Goal: Information Seeking & Learning: Learn about a topic

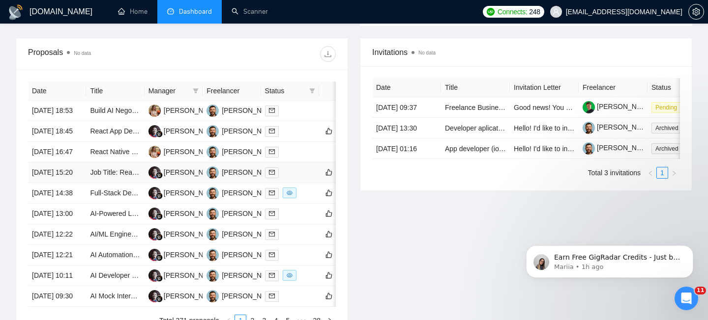
scroll to position [563, 0]
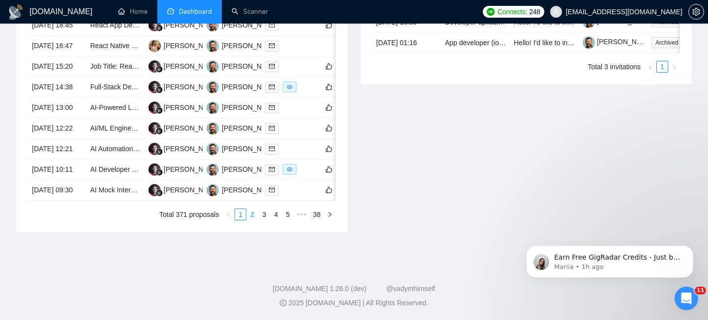
click at [254, 215] on link "2" at bounding box center [252, 214] width 11 height 11
click at [71, 152] on td "[DATE] 00:56" at bounding box center [57, 149] width 58 height 21
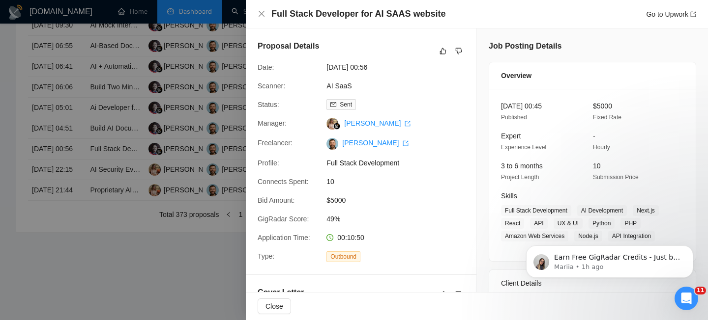
click at [298, 24] on div "Full Stack Developer for AI SAAS website Go to Upwork" at bounding box center [477, 14] width 462 height 29
click at [289, 10] on h4 "Full Stack Developer for AI SAAS website" at bounding box center [358, 14] width 174 height 12
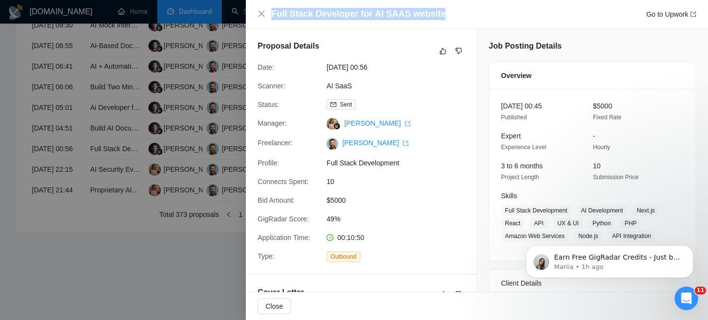
click at [289, 10] on h4 "Full Stack Developer for AI SAAS website" at bounding box center [358, 14] width 174 height 12
copy h4 "Full Stack Developer for AI SAAS website"
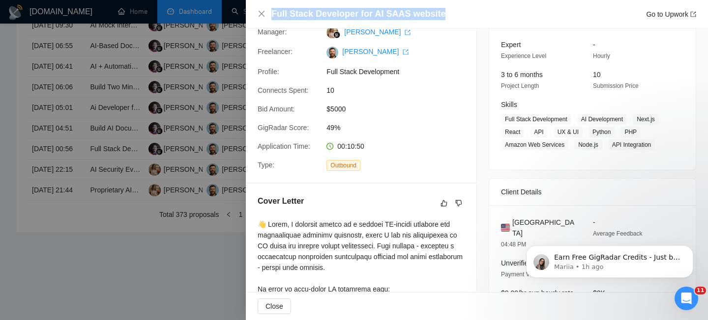
scroll to position [87, 0]
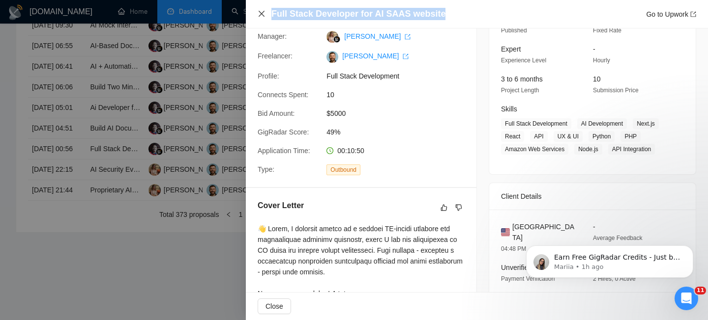
click at [261, 12] on icon "close" at bounding box center [261, 14] width 8 height 8
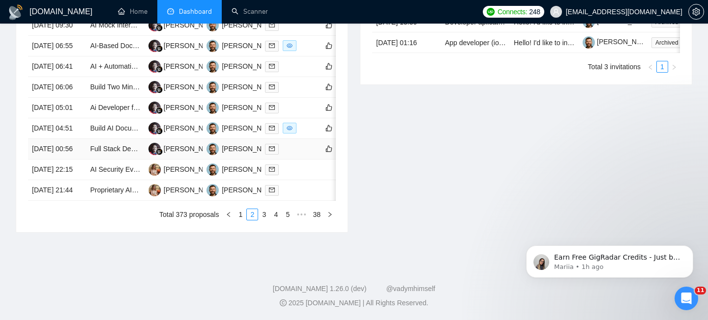
click at [64, 144] on td "[DATE] 00:56" at bounding box center [57, 149] width 58 height 21
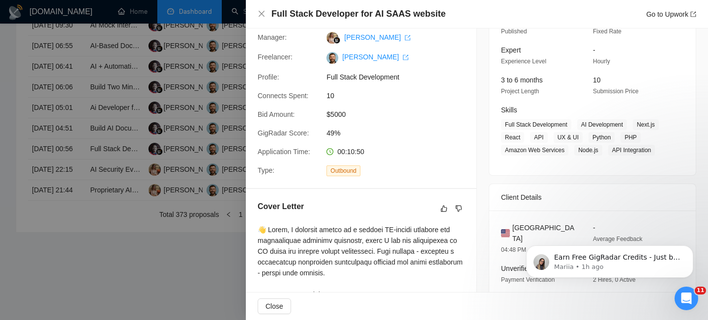
scroll to position [98, 0]
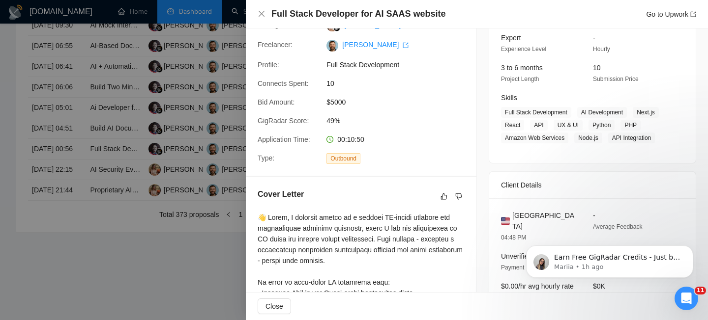
click at [526, 217] on span "[GEOGRAPHIC_DATA]" at bounding box center [544, 221] width 65 height 22
copy span "[GEOGRAPHIC_DATA]"
click at [264, 11] on icon "close" at bounding box center [261, 14] width 8 height 8
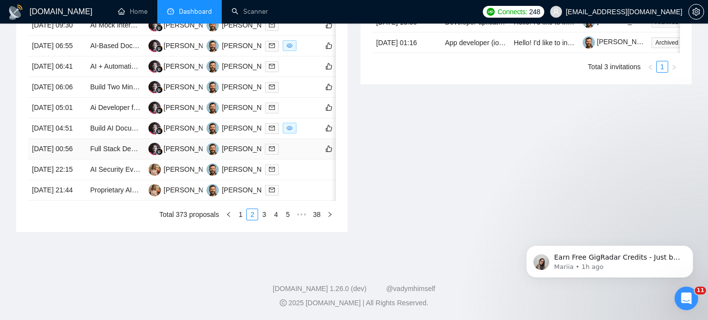
scroll to position [530, 0]
click at [81, 135] on td "[DATE] 04:51" at bounding box center [57, 128] width 58 height 21
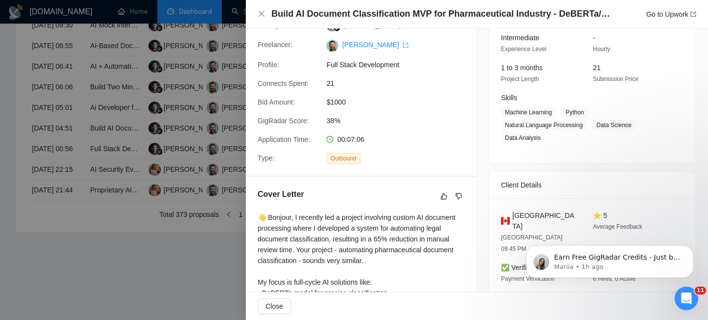
click at [365, 19] on h4 "Build AI Document Classification MVP for Pharmaceutical Industry - DeBERTa/Stre…" at bounding box center [440, 14] width 339 height 12
click at [364, 18] on h4 "Build AI Document Classification MVP for Pharmaceutical Industry - DeBERTa/Stre…" at bounding box center [440, 14] width 339 height 12
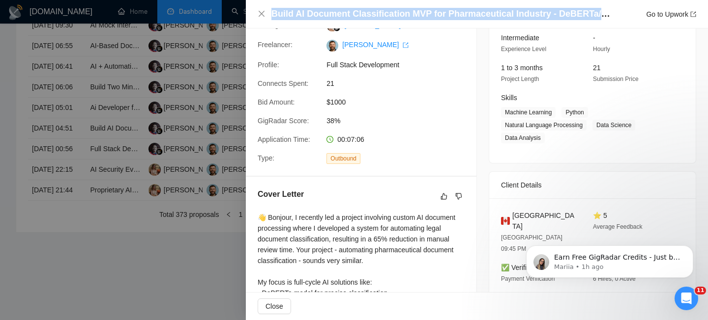
click at [364, 18] on h4 "Build AI Document Classification MVP for Pharmaceutical Industry - DeBERTa/Stre…" at bounding box center [440, 14] width 339 height 12
copy h4 "Build AI Document Classification MVP for Pharmaceutical Industry - DeBERTa/Stre…"
click at [259, 12] on icon "close" at bounding box center [261, 14] width 6 height 6
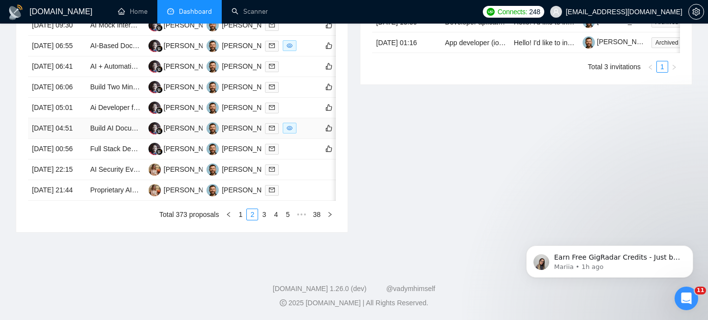
click at [65, 137] on td "[DATE] 04:51" at bounding box center [57, 128] width 58 height 21
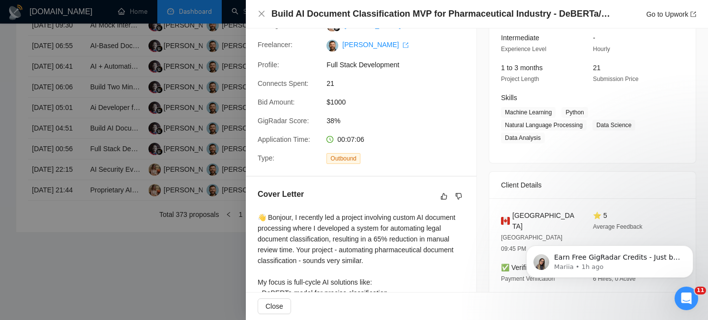
click at [524, 213] on span "[GEOGRAPHIC_DATA]" at bounding box center [544, 221] width 65 height 22
copy span "[GEOGRAPHIC_DATA]"
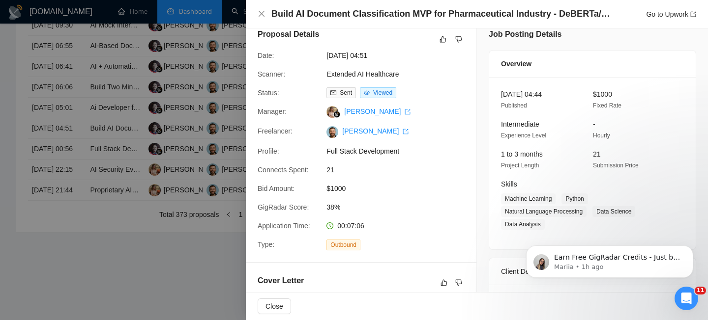
scroll to position [0, 0]
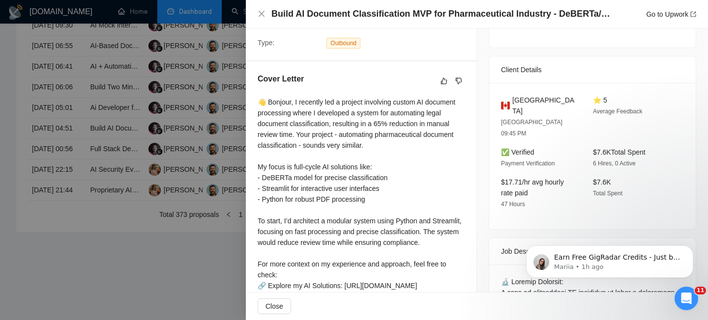
click at [501, 201] on span "47 Hours" at bounding box center [513, 204] width 24 height 7
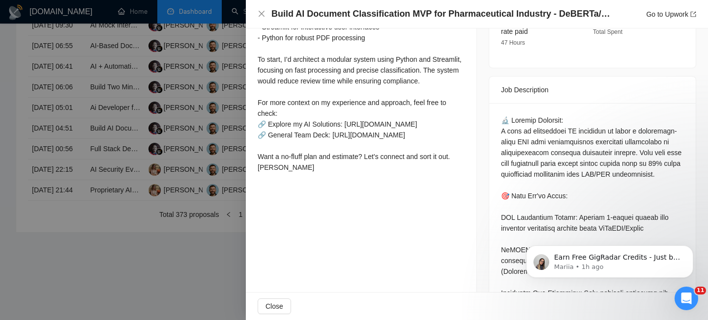
scroll to position [378, 0]
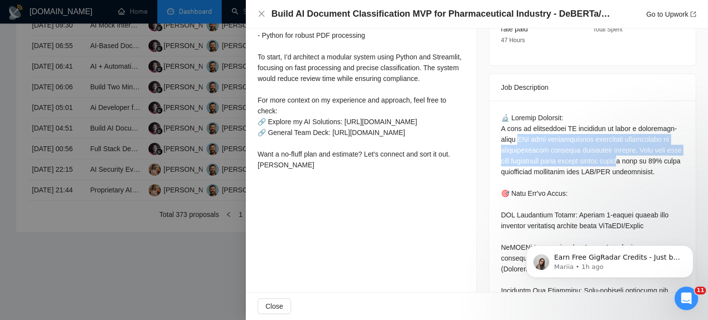
drag, startPoint x: 559, startPoint y: 121, endPoint x: 542, endPoint y: 148, distance: 32.5
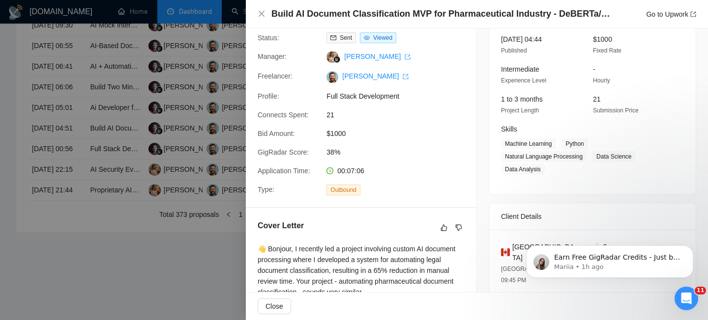
scroll to position [0, 0]
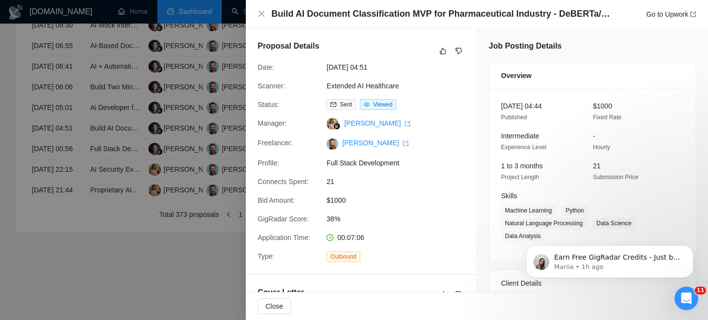
click at [258, 19] on div "Build AI Document Classification MVP for Pharmaceutical Industry - DeBERTa/Stre…" at bounding box center [476, 14] width 438 height 12
click at [260, 14] on icon "close" at bounding box center [261, 14] width 6 height 6
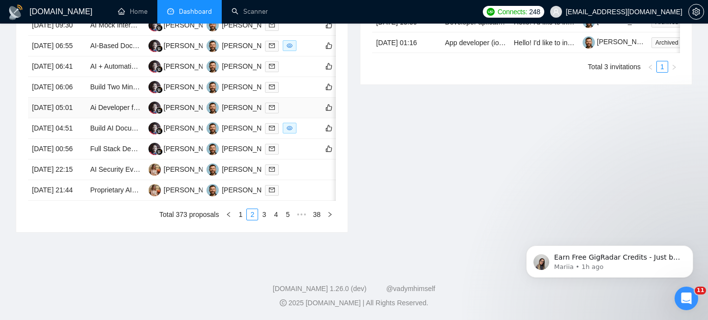
click at [83, 106] on td "[DATE] 05:01" at bounding box center [57, 108] width 58 height 21
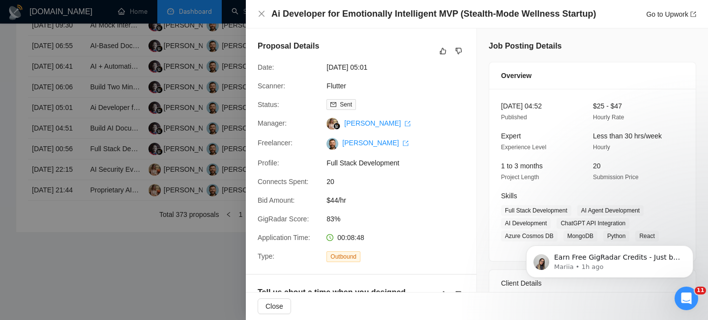
click at [342, 17] on h4 "Ai Developer for Emotionally Intelligent MVP (Stealth-Mode Wellness Startup)" at bounding box center [433, 14] width 324 height 12
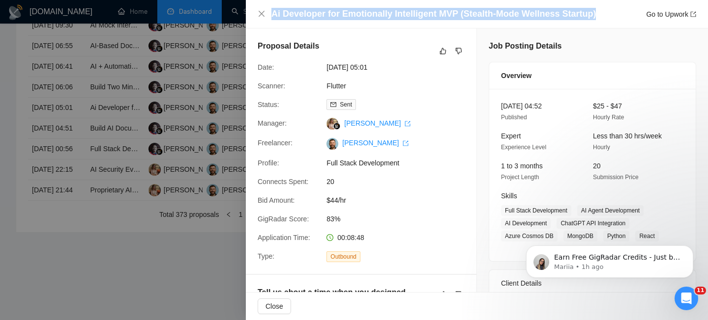
click at [342, 17] on h4 "Ai Developer for Emotionally Intelligent MVP (Stealth-Mode Wellness Startup)" at bounding box center [433, 14] width 324 height 12
copy h4 "Ai Developer for Emotionally Intelligent MVP (Stealth-Mode Wellness Startup)"
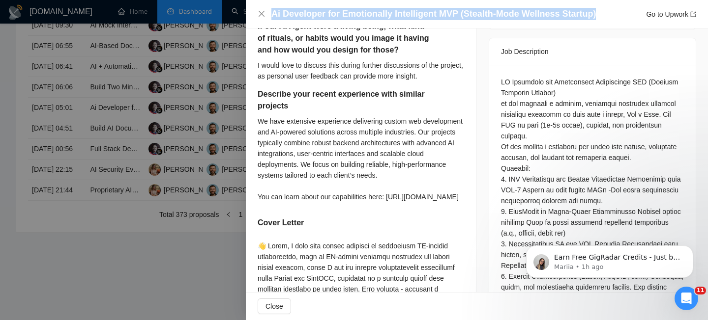
scroll to position [414, 0]
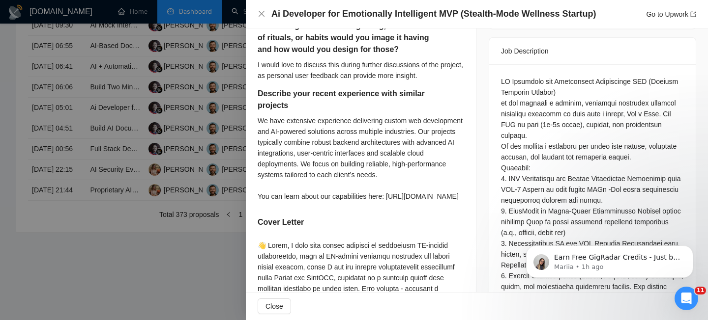
click at [336, 89] on h5 "Describe your recent experience with similar projects" at bounding box center [345, 100] width 176 height 24
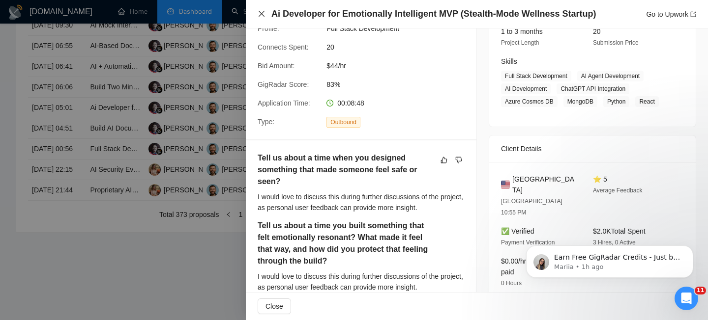
click at [260, 10] on icon "close" at bounding box center [261, 14] width 8 height 8
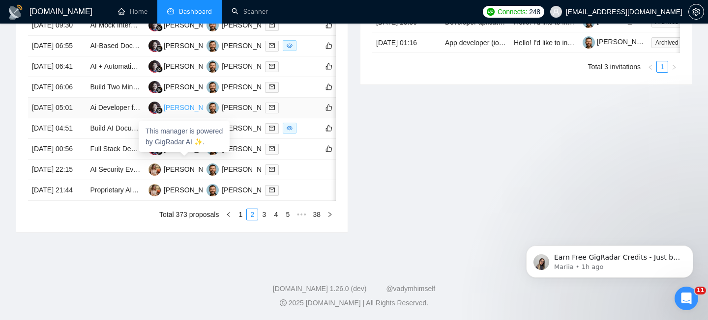
scroll to position [508, 0]
click at [80, 118] on td "[DATE] 05:01" at bounding box center [57, 108] width 58 height 21
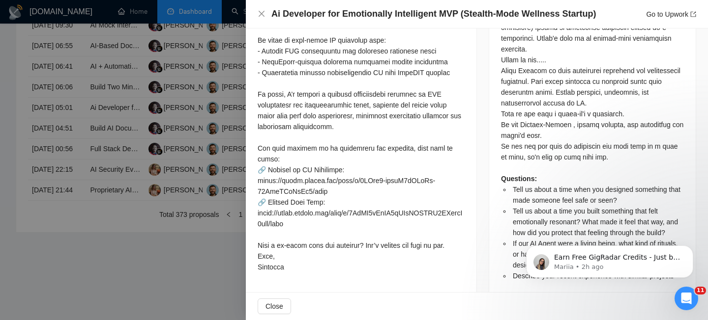
scroll to position [709, 0]
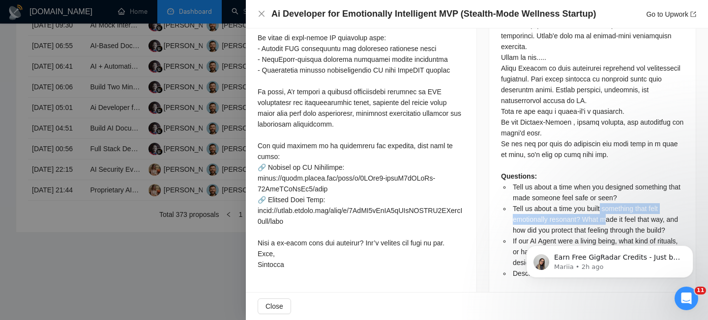
drag, startPoint x: 602, startPoint y: 185, endPoint x: 605, endPoint y: 202, distance: 17.4
click at [607, 203] on li "Tell us about a time you built something that felt emotionally resonant? What m…" at bounding box center [597, 219] width 173 height 32
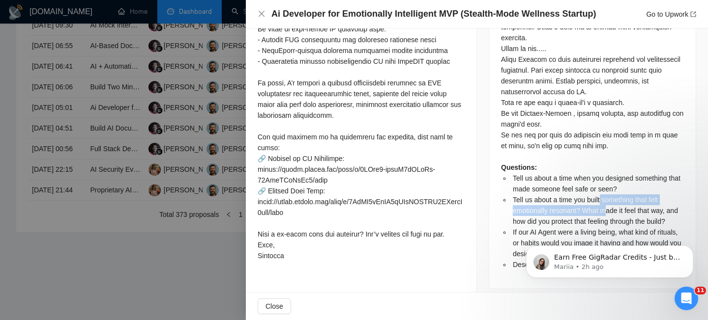
scroll to position [718, 0]
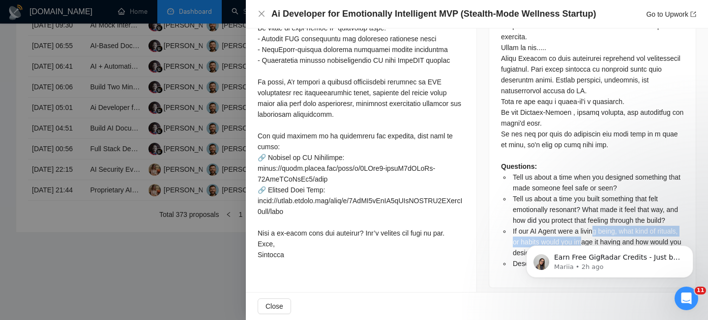
drag, startPoint x: 595, startPoint y: 207, endPoint x: 605, endPoint y: 220, distance: 16.7
click at [605, 228] on span "If our AI Agent were a living being, what kind of rituals, or habits would you …" at bounding box center [597, 242] width 168 height 29
drag, startPoint x: 599, startPoint y: 227, endPoint x: 537, endPoint y: 202, distance: 67.1
click html "Earn Free GigRadar Credits - Just by Sharing Your Story! 💬 Want more credits fo…"
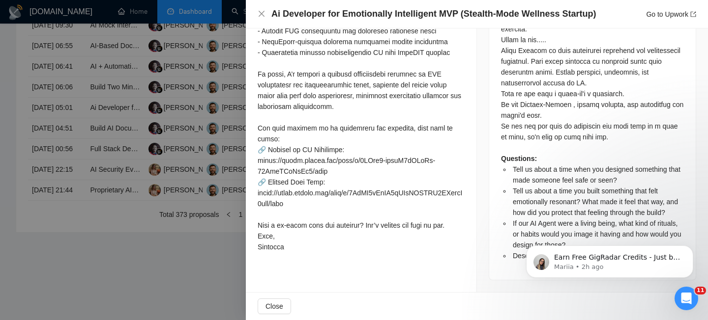
scroll to position [734, 0]
drag, startPoint x: 512, startPoint y: 192, endPoint x: 534, endPoint y: 192, distance: 22.1
click at [534, 218] on li "If our AI Agent were a living being, what kind of rituals, or habits would you …" at bounding box center [597, 234] width 173 height 32
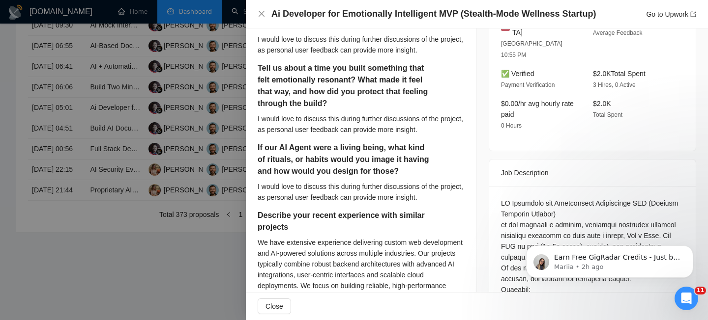
scroll to position [293, 0]
click at [359, 182] on div "I would love to discuss this during further discussions of the project, as pers…" at bounding box center [360, 192] width 207 height 22
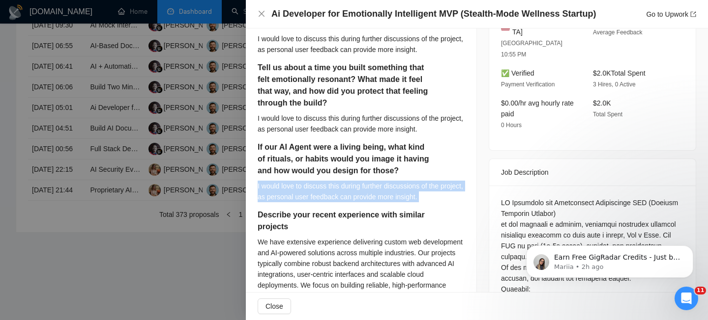
click at [359, 182] on div "I would love to discuss this during further discussions of the project, as pers…" at bounding box center [360, 192] width 207 height 22
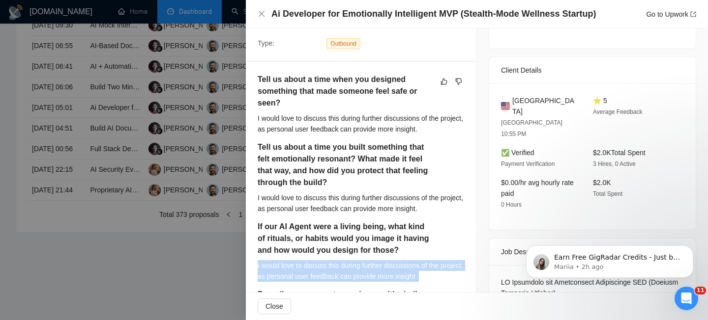
scroll to position [212, 0]
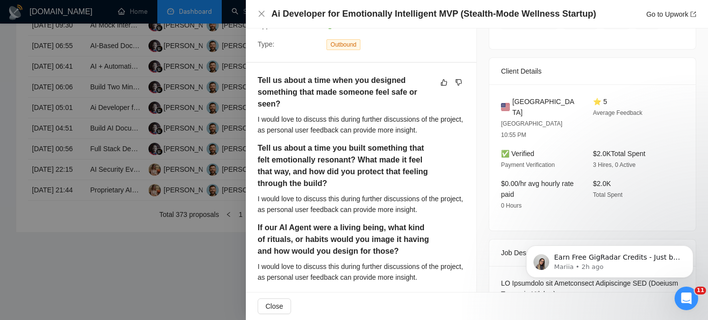
click at [513, 207] on div "[GEOGRAPHIC_DATA] 10:55 PM ⭐ 5 Average Feedback ✅ Verified Payment Verification…" at bounding box center [592, 158] width 206 height 146
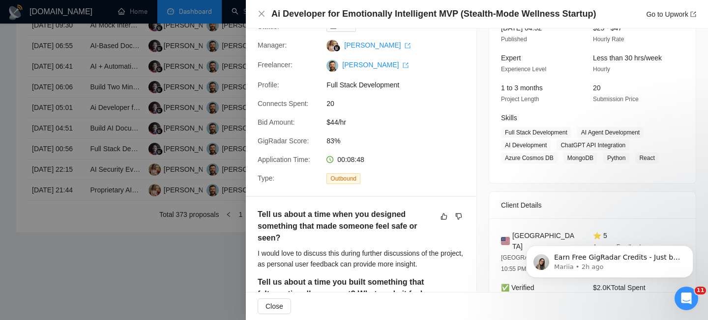
scroll to position [98, 0]
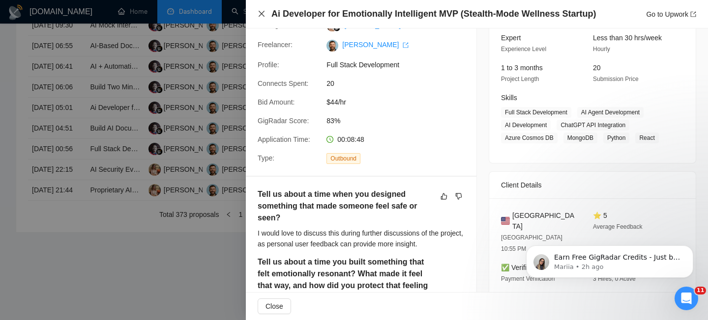
click at [258, 11] on icon "close" at bounding box center [261, 14] width 8 height 8
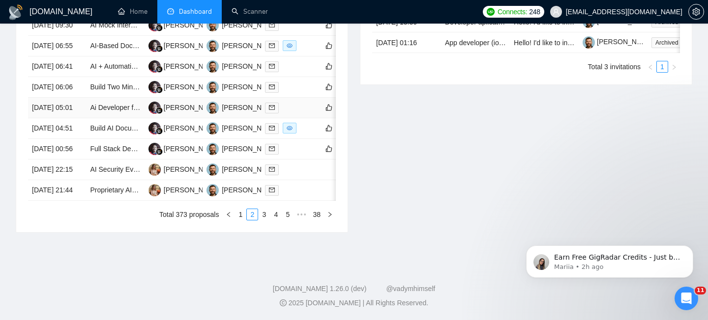
scroll to position [483, 0]
click at [80, 98] on td "[DATE] 06:06" at bounding box center [57, 87] width 58 height 21
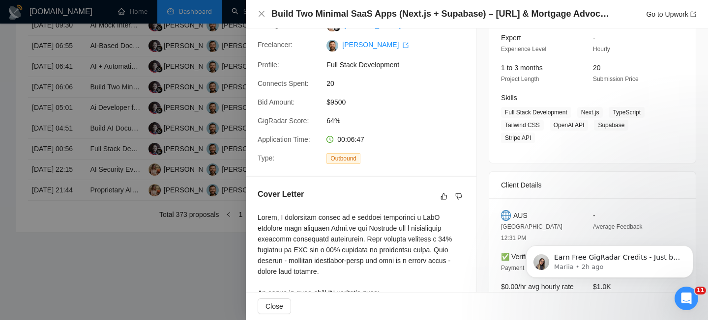
click at [358, 9] on h4 "Build Two Minimal SaaS Apps (Next.js + Supabase) – [URL] & Mortgage Advocate AI" at bounding box center [440, 14] width 339 height 12
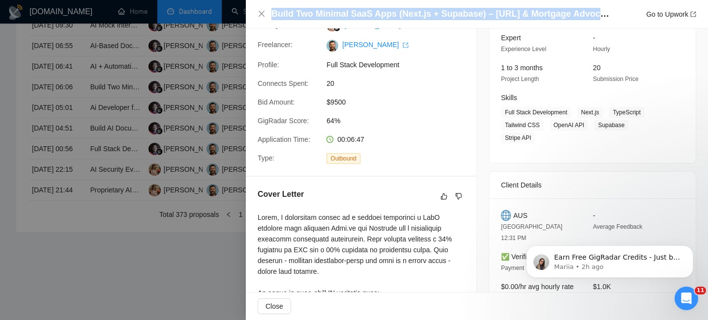
click at [358, 9] on h4 "Build Two Minimal SaaS Apps (Next.js + Supabase) – [URL] & Mortgage Advocate AI" at bounding box center [440, 14] width 339 height 12
copy h4 "Build Two Minimal SaaS Apps (Next.js + Supabase) – [URL] & Mortgage Advocate AI"
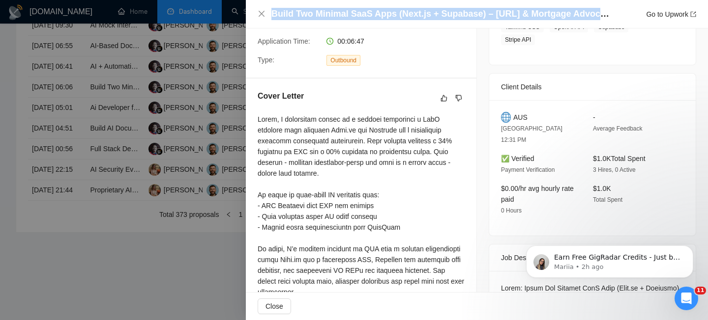
scroll to position [202, 0]
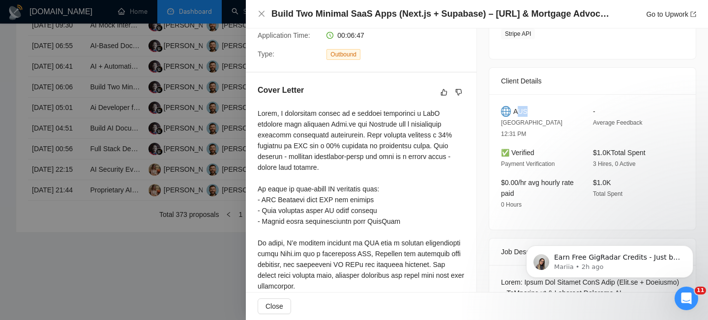
drag, startPoint x: 515, startPoint y: 109, endPoint x: 538, endPoint y: 109, distance: 22.1
click at [538, 109] on div "AUS" at bounding box center [539, 111] width 76 height 11
drag, startPoint x: 511, startPoint y: 111, endPoint x: 534, endPoint y: 111, distance: 22.6
click at [534, 111] on div "AUS" at bounding box center [539, 111] width 76 height 11
copy div "AUS"
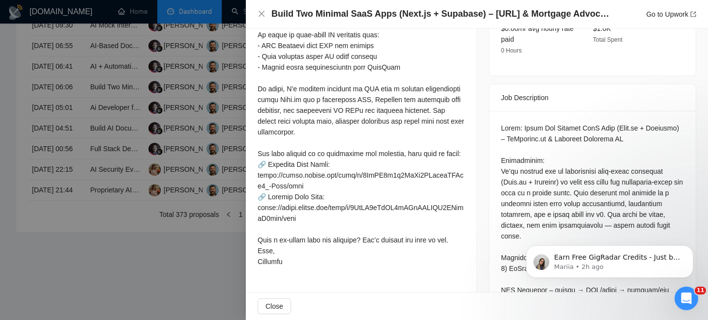
scroll to position [358, 0]
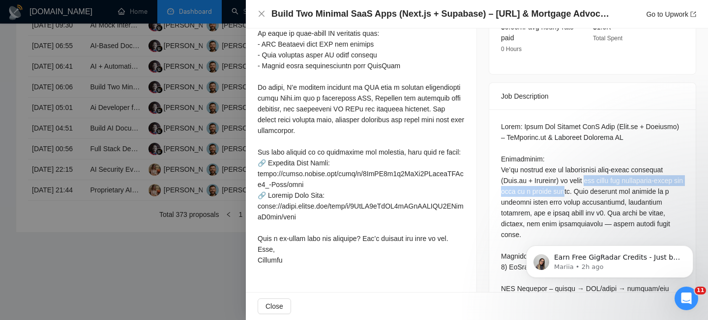
drag, startPoint x: 594, startPoint y: 167, endPoint x: 601, endPoint y: 183, distance: 17.6
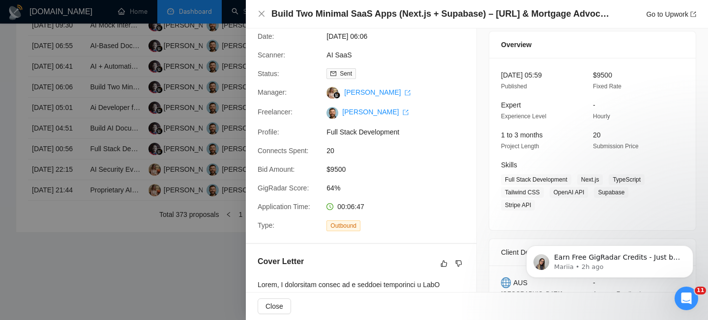
scroll to position [0, 0]
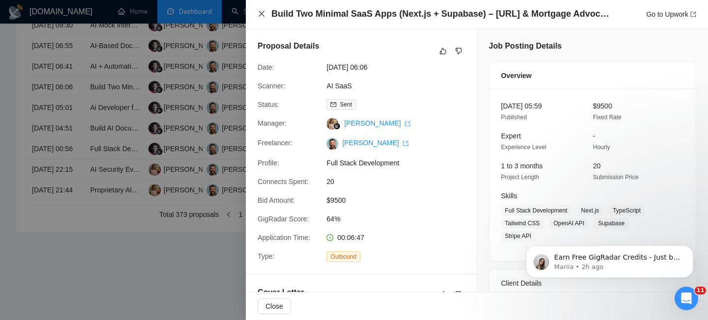
click at [261, 11] on icon "close" at bounding box center [261, 14] width 8 height 8
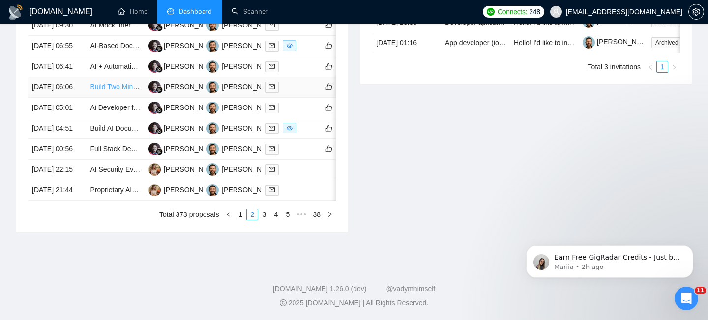
click at [108, 91] on link "Build Two Minimal SaaS Apps (Next.js + Supabase) – [URL] & Mortgage Advocate AI" at bounding box center [219, 87] width 258 height 8
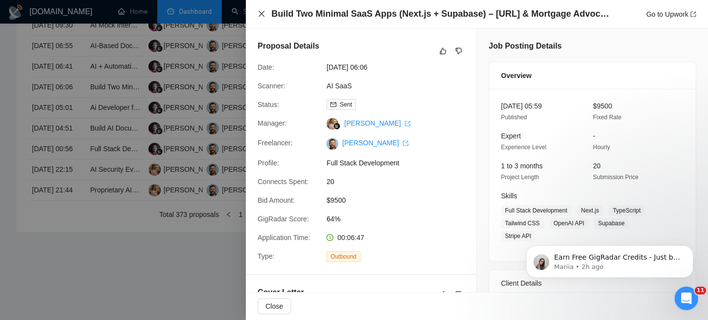
click at [259, 13] on icon "close" at bounding box center [261, 14] width 8 height 8
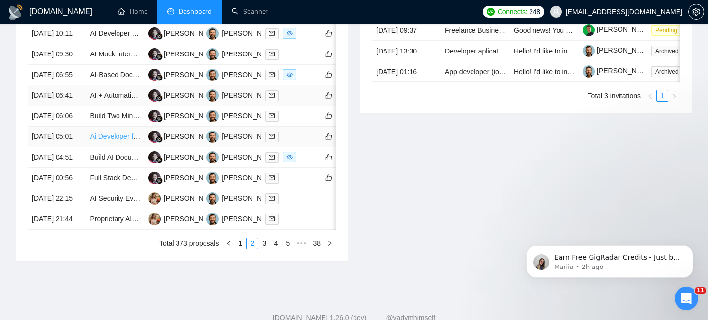
scroll to position [433, 0]
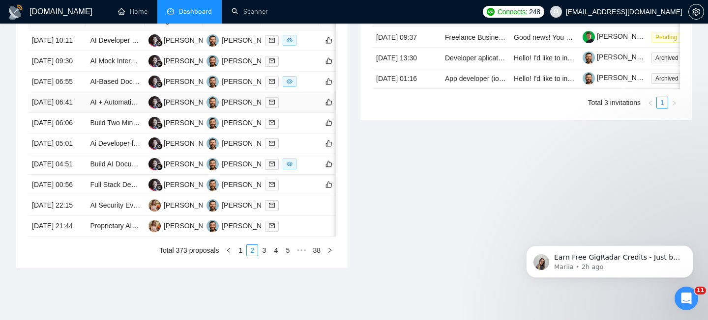
click at [75, 113] on td "[DATE] 06:41" at bounding box center [57, 102] width 58 height 21
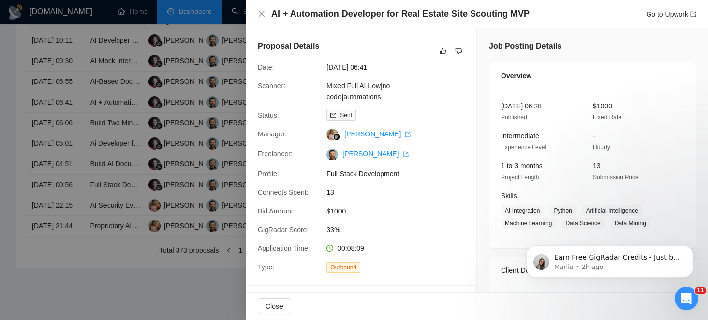
click at [325, 13] on h4 "AI + Automation Developer for Real Estate Site Scouting MVP" at bounding box center [400, 14] width 258 height 12
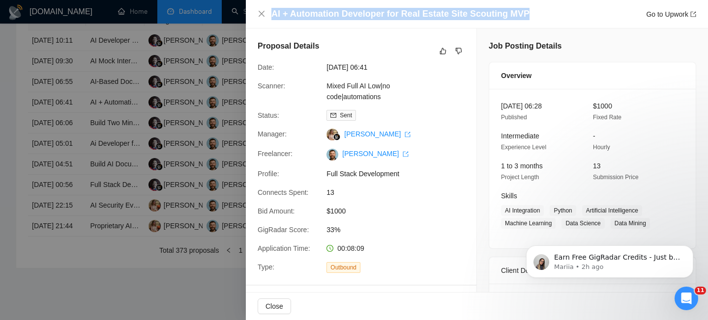
click at [325, 13] on h4 "AI + Automation Developer for Real Estate Site Scouting MVP" at bounding box center [400, 14] width 258 height 12
copy h4 "AI + Automation Developer for Real Estate Site Scouting MVP"
click at [261, 13] on icon "close" at bounding box center [261, 14] width 8 height 8
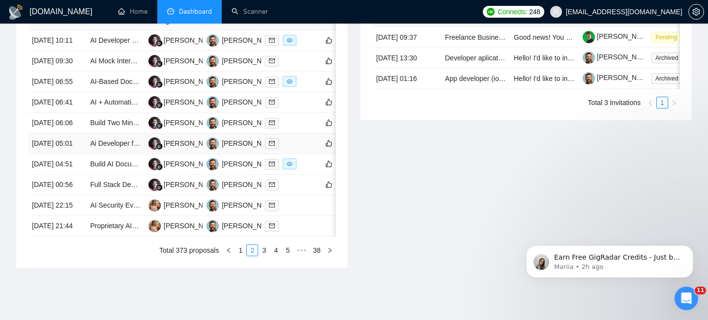
click at [88, 154] on td "Ai Developer for Emotionally Intelligent MVP (Stealth-Mode Wellness Startup)" at bounding box center [115, 144] width 58 height 21
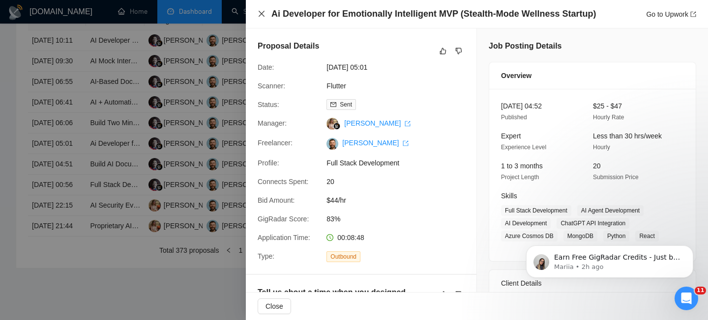
click at [261, 15] on icon "close" at bounding box center [261, 14] width 6 height 6
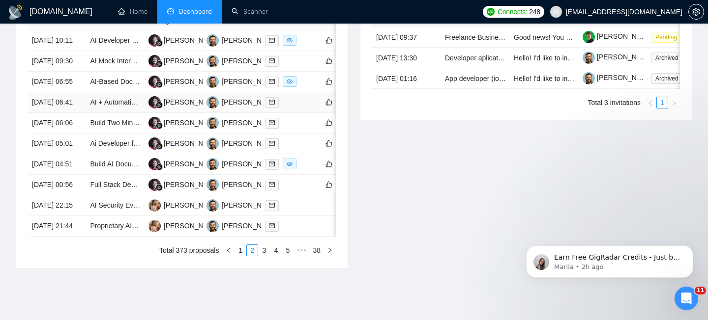
click at [77, 113] on td "[DATE] 06:41" at bounding box center [57, 102] width 58 height 21
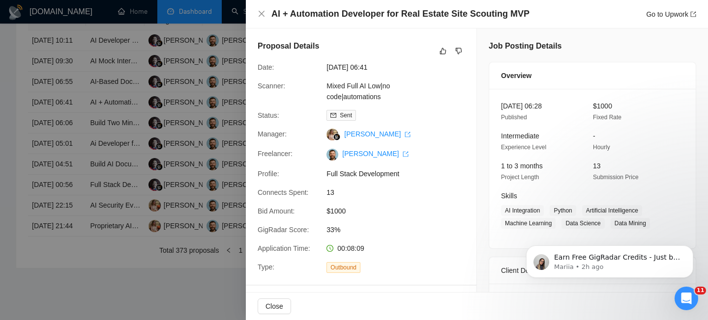
click at [326, 16] on h4 "AI + Automation Developer for Real Estate Site Scouting MVP" at bounding box center [400, 14] width 258 height 12
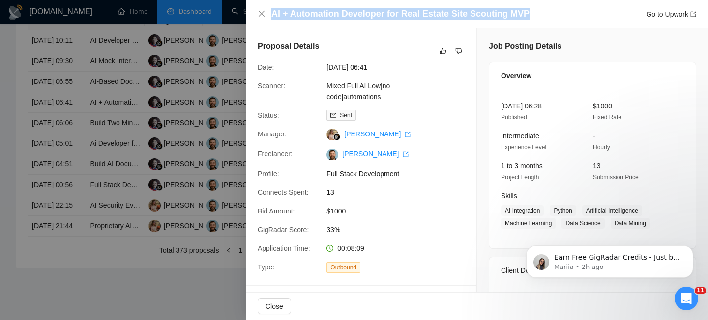
click at [326, 16] on h4 "AI + Automation Developer for Real Estate Site Scouting MVP" at bounding box center [400, 14] width 258 height 12
copy h4 "AI + Automation Developer for Real Estate Site Scouting MVP"
click at [263, 10] on icon "close" at bounding box center [261, 14] width 8 height 8
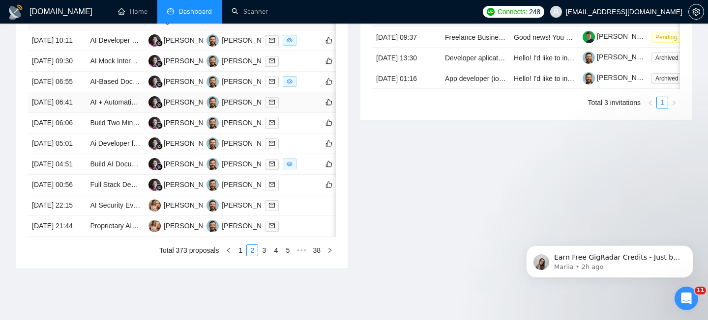
click at [78, 113] on td "[DATE] 06:41" at bounding box center [57, 102] width 58 height 21
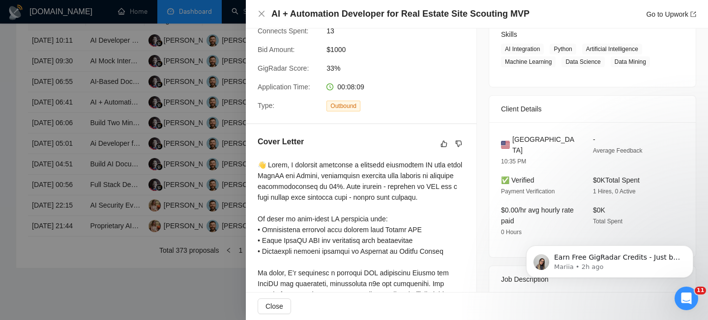
scroll to position [165, 0]
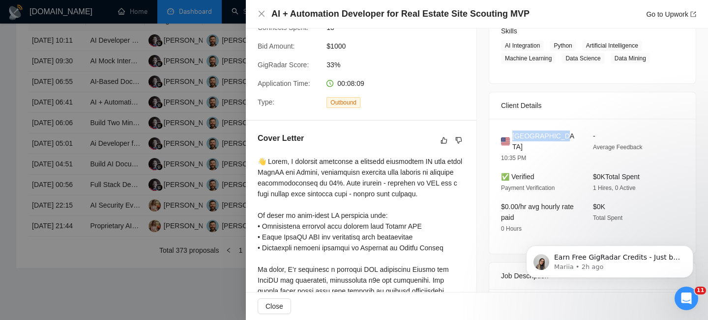
drag, startPoint x: 514, startPoint y: 135, endPoint x: 566, endPoint y: 132, distance: 51.7
click at [566, 132] on div "[GEOGRAPHIC_DATA]" at bounding box center [539, 142] width 76 height 22
copy span "[GEOGRAPHIC_DATA]"
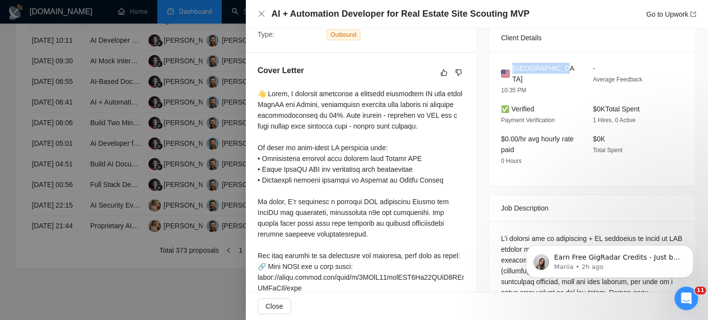
scroll to position [0, 0]
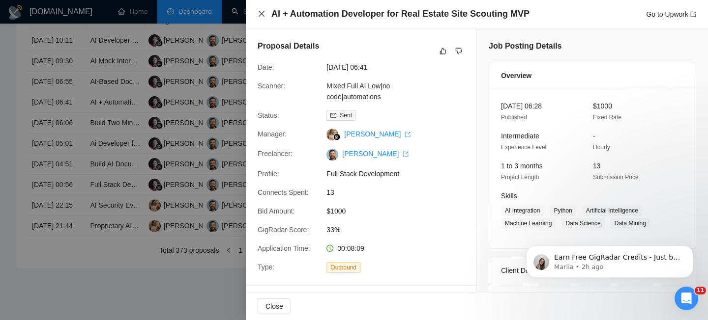
click at [263, 15] on icon "close" at bounding box center [261, 14] width 8 height 8
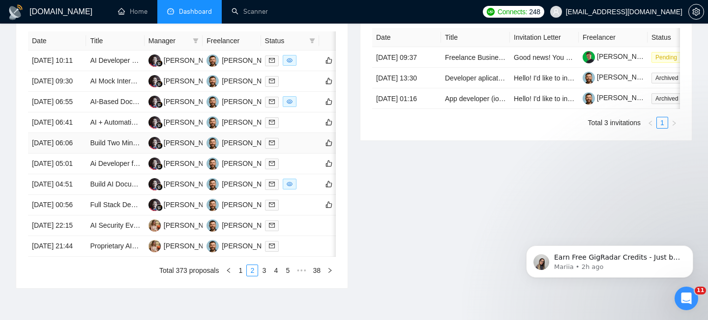
scroll to position [414, 0]
click at [74, 133] on td "[DATE] 06:41" at bounding box center [57, 122] width 58 height 21
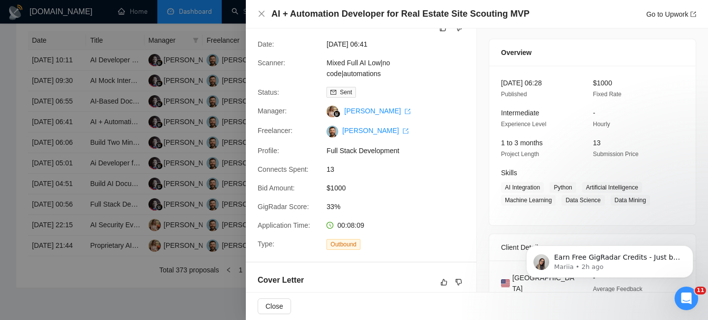
scroll to position [0, 0]
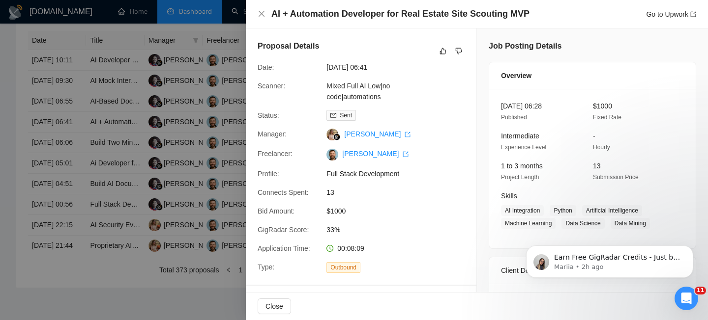
click at [260, 9] on div "AI + Automation Developer for Real Estate Site Scouting MVP Go to Upwork" at bounding box center [476, 14] width 438 height 12
click at [263, 14] on icon "close" at bounding box center [261, 14] width 8 height 8
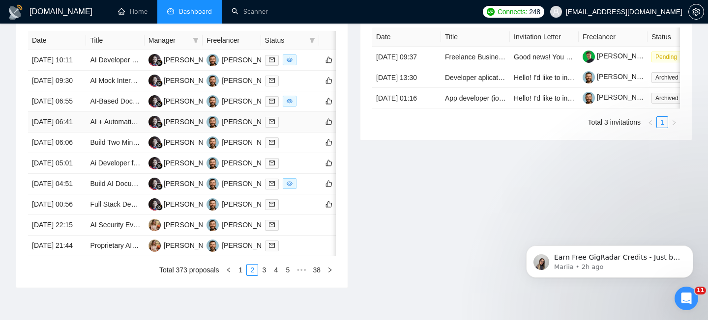
click at [77, 133] on td "[DATE] 06:41" at bounding box center [57, 122] width 58 height 21
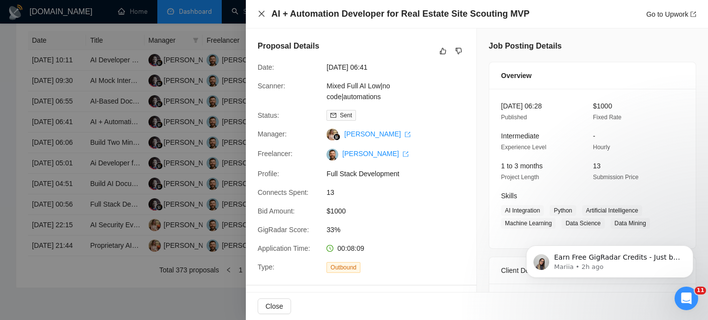
click at [260, 13] on icon "close" at bounding box center [261, 14] width 6 height 6
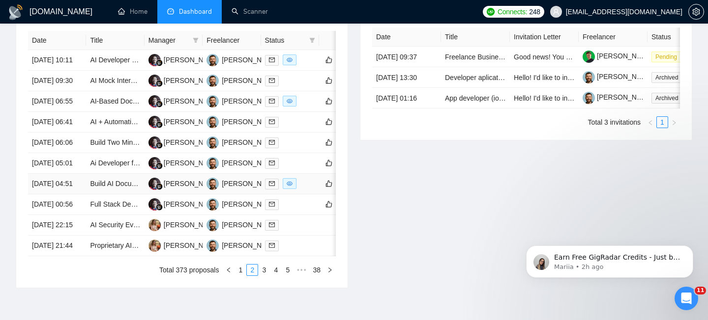
click at [77, 195] on td "[DATE] 04:51" at bounding box center [57, 184] width 58 height 21
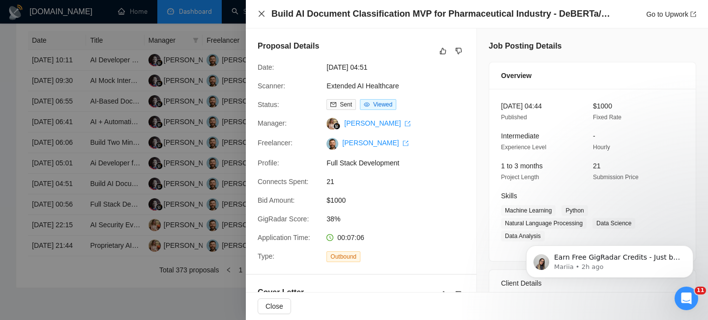
click at [260, 17] on icon "close" at bounding box center [261, 14] width 8 height 8
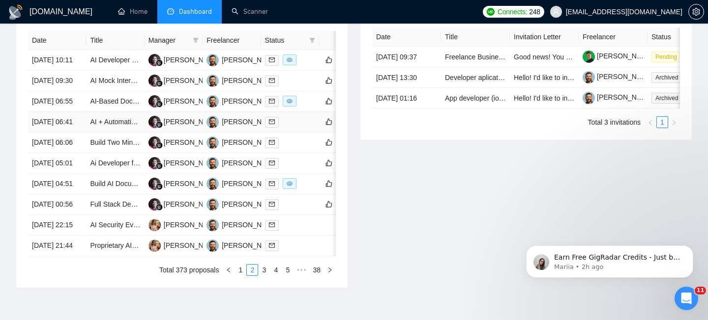
click at [79, 133] on td "[DATE] 06:41" at bounding box center [57, 122] width 58 height 21
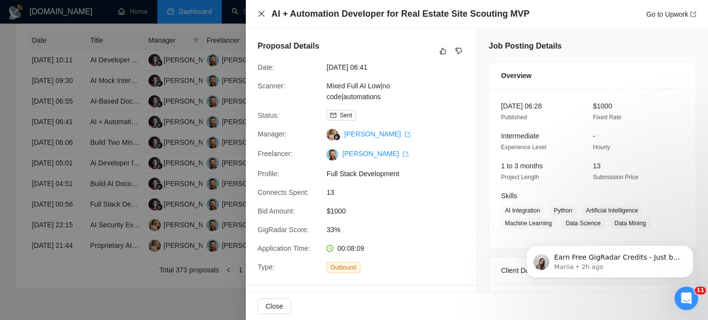
click at [262, 16] on icon "close" at bounding box center [261, 14] width 8 height 8
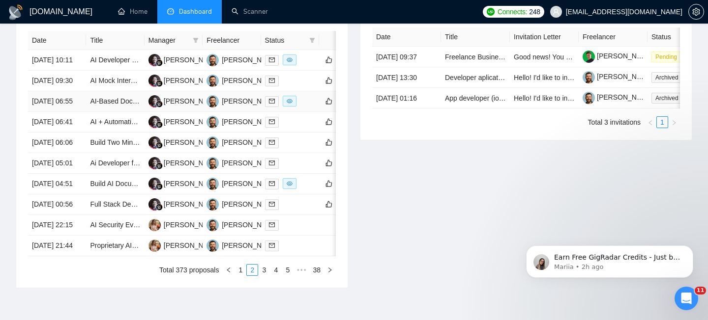
click at [83, 112] on td "[DATE] 06:55" at bounding box center [57, 101] width 58 height 21
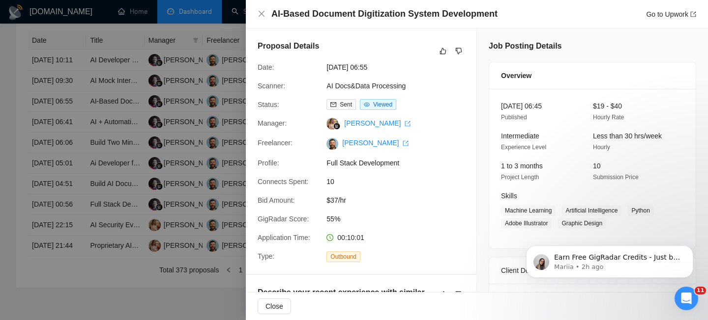
click at [315, 16] on h4 "AI-Based Document Digitization System Development" at bounding box center [384, 14] width 226 height 12
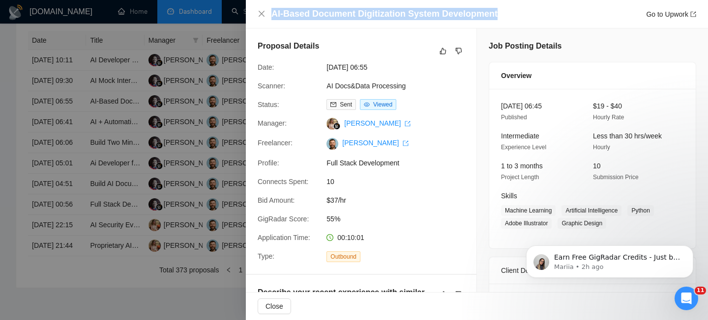
click at [315, 16] on h4 "AI-Based Document Digitization System Development" at bounding box center [384, 14] width 226 height 12
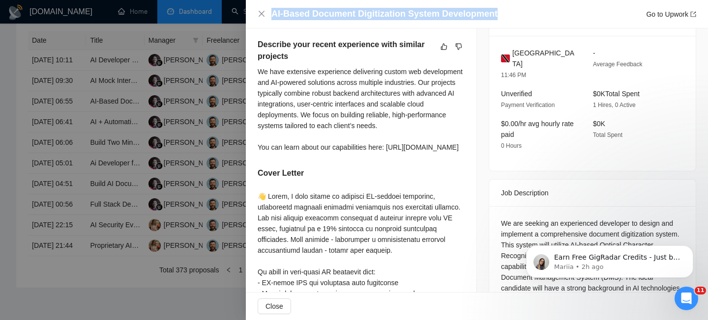
scroll to position [237, 0]
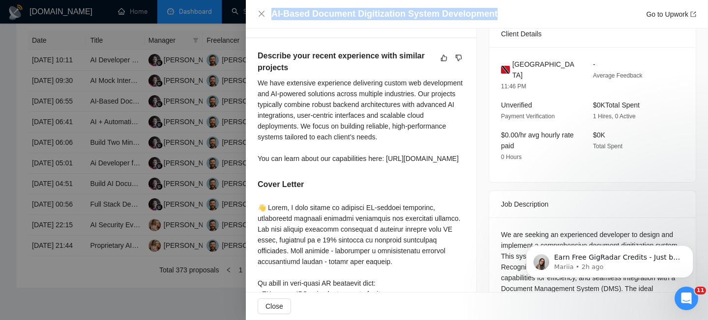
drag, startPoint x: 540, startPoint y: 75, endPoint x: 511, endPoint y: 63, distance: 31.5
click at [511, 63] on div "[GEOGRAPHIC_DATA]" at bounding box center [539, 70] width 76 height 22
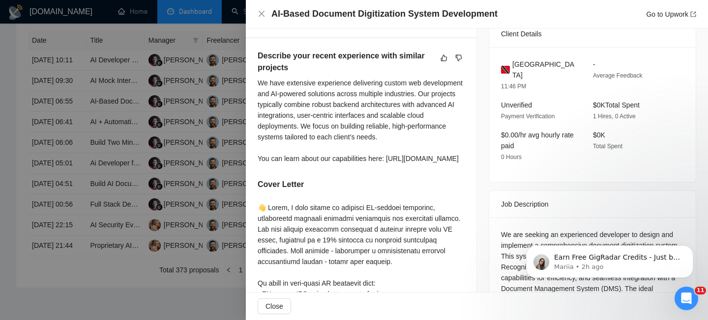
click at [479, 162] on div "Job Posting Details Overview [DATE] 06:45 Published $19 - $40 Hourly Rate Inter…" at bounding box center [592, 156] width 231 height 729
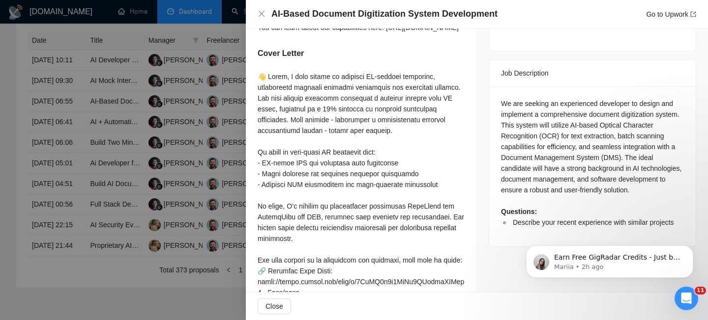
scroll to position [372, 0]
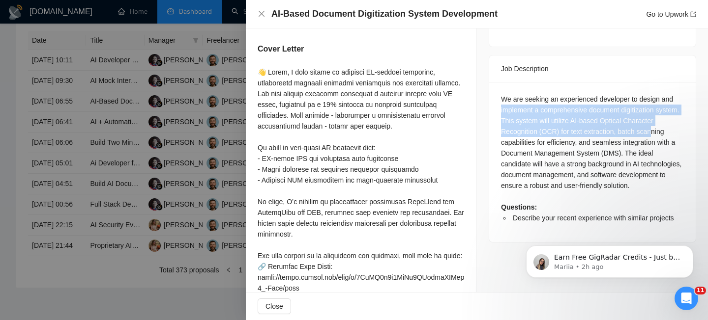
drag, startPoint x: 496, startPoint y: 109, endPoint x: 514, endPoint y: 138, distance: 33.5
click at [514, 138] on div "We are seeking an experienced developer to design and implement a comprehensive…" at bounding box center [592, 162] width 206 height 160
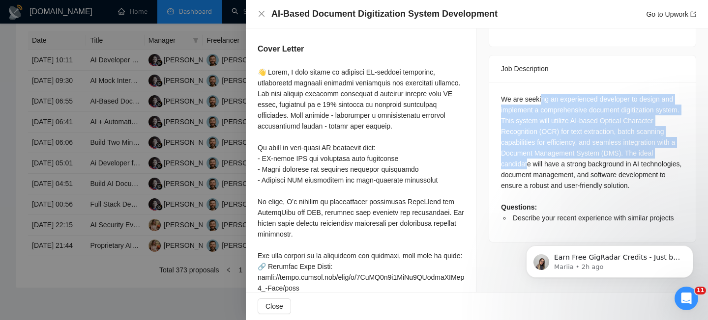
drag, startPoint x: 542, startPoint y: 101, endPoint x: 558, endPoint y: 163, distance: 64.5
click at [558, 163] on div "We are seeking an experienced developer to design and implement a comprehensive…" at bounding box center [592, 159] width 183 height 130
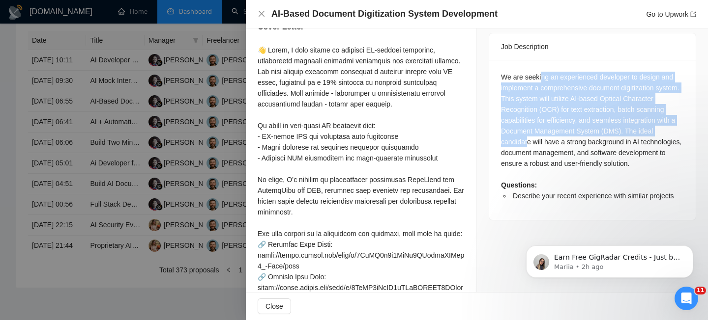
scroll to position [393, 0]
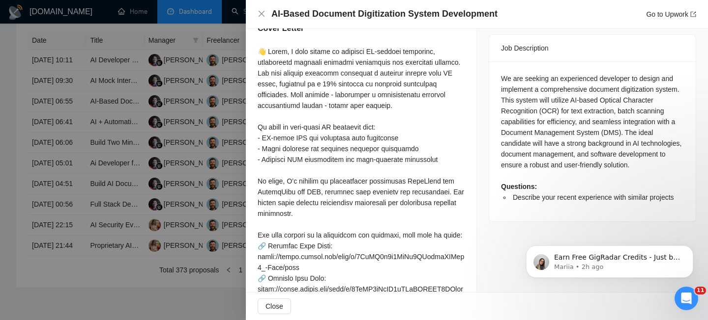
click at [576, 105] on div "We are seeking an experienced developer to design and implement a comprehensive…" at bounding box center [592, 138] width 183 height 130
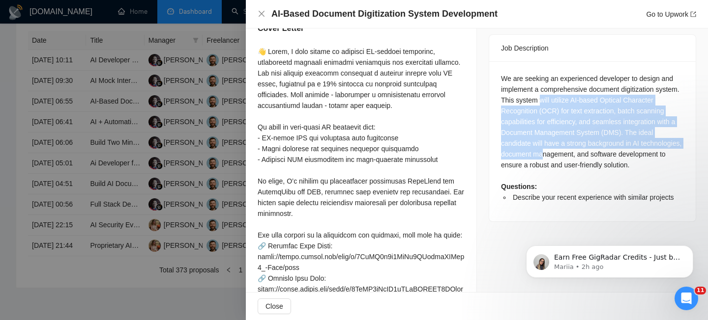
drag, startPoint x: 568, startPoint y: 94, endPoint x: 587, endPoint y: 148, distance: 57.3
click at [587, 148] on div "We are seeking an experienced developer to design and implement a comprehensive…" at bounding box center [592, 138] width 183 height 130
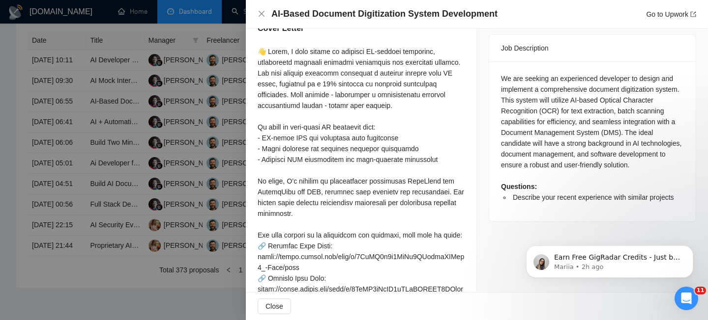
click at [580, 163] on div "We are seeking an experienced developer to design and implement a comprehensive…" at bounding box center [592, 138] width 183 height 130
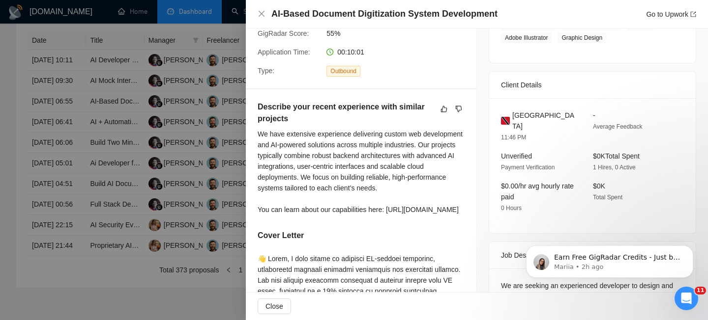
scroll to position [0, 0]
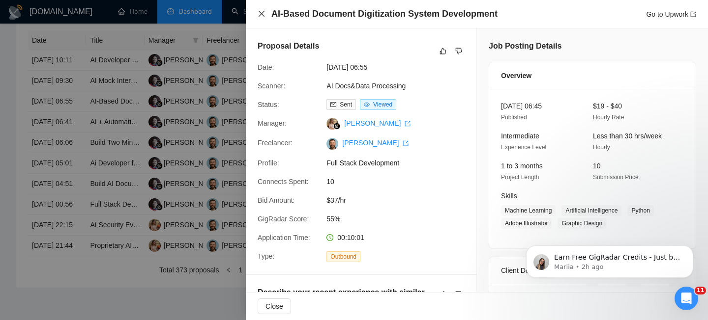
click at [262, 13] on icon "close" at bounding box center [261, 14] width 6 height 6
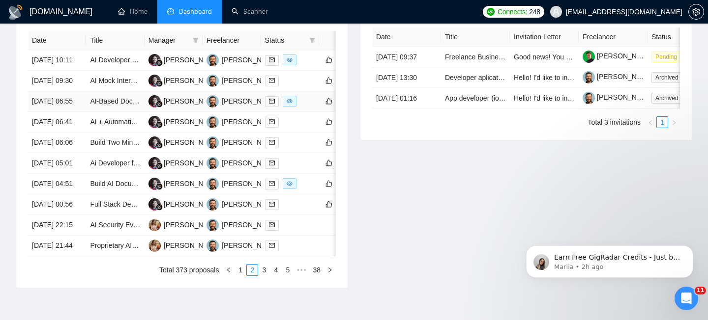
click at [81, 112] on td "[DATE] 06:55" at bounding box center [57, 101] width 58 height 21
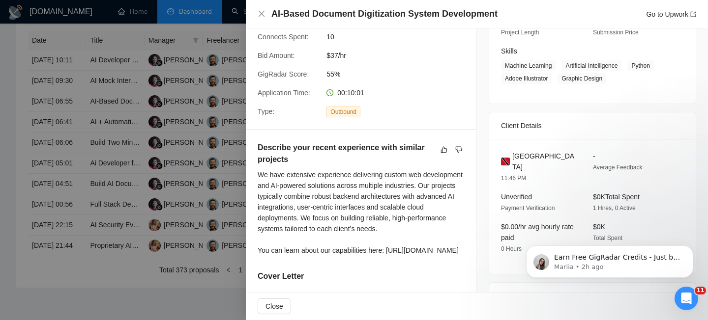
scroll to position [166, 0]
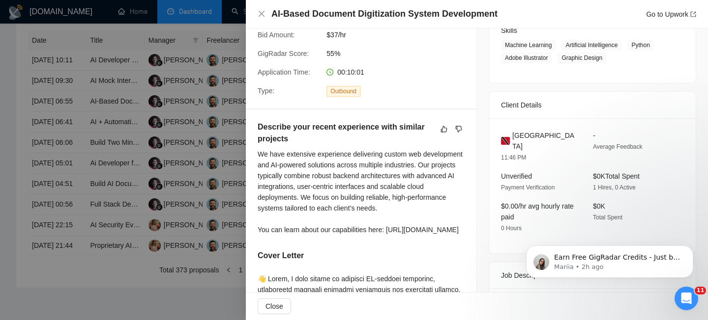
drag, startPoint x: 508, startPoint y: 135, endPoint x: 543, endPoint y: 149, distance: 38.8
click at [544, 149] on div "[GEOGRAPHIC_DATA]" at bounding box center [539, 141] width 76 height 22
drag, startPoint x: 539, startPoint y: 144, endPoint x: 511, endPoint y: 137, distance: 28.8
click at [511, 137] on div "[GEOGRAPHIC_DATA]" at bounding box center [539, 141] width 76 height 22
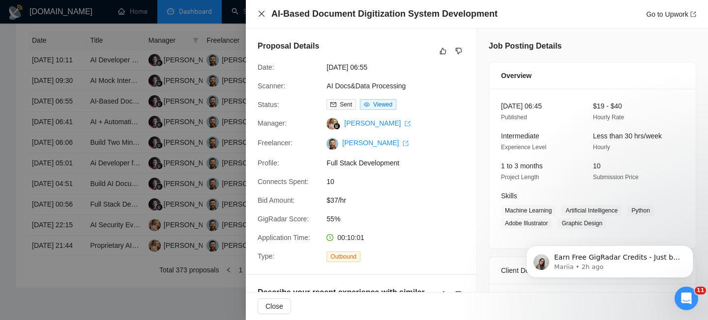
click at [261, 13] on icon "close" at bounding box center [261, 14] width 6 height 6
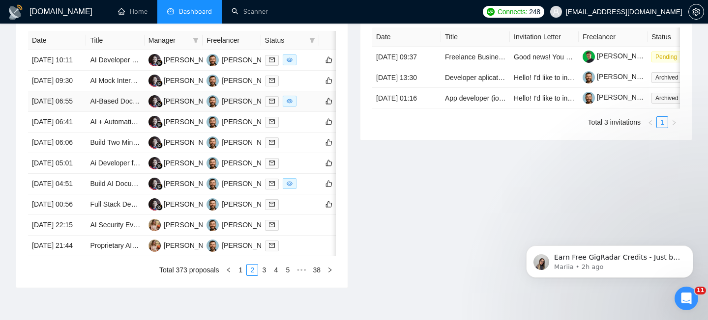
click at [78, 112] on td "[DATE] 06:55" at bounding box center [57, 101] width 58 height 21
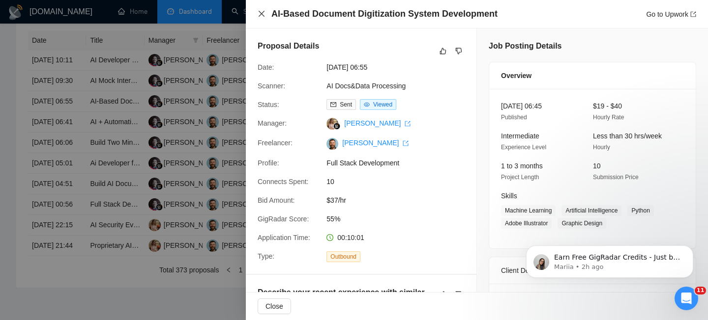
click at [262, 10] on icon "close" at bounding box center [261, 14] width 8 height 8
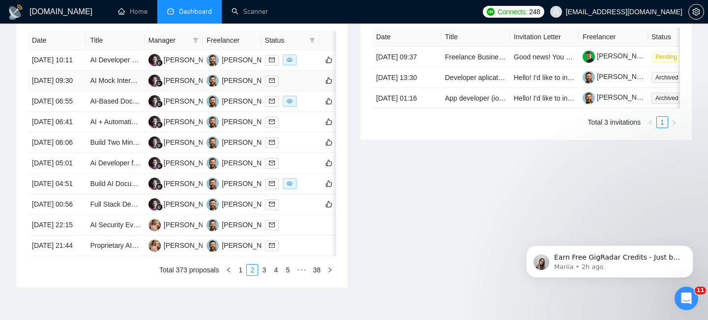
click at [83, 91] on td "[DATE] 09:30" at bounding box center [57, 81] width 58 height 21
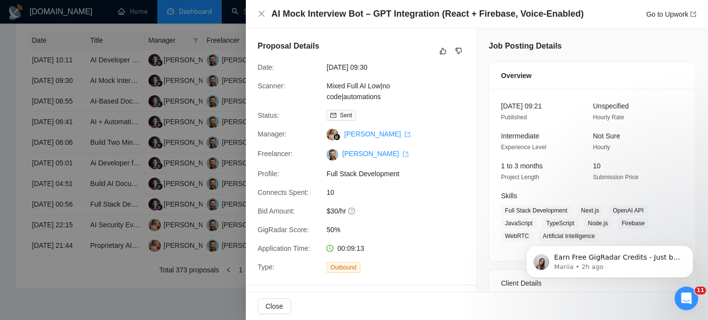
click at [298, 16] on h4 "AI Mock Interview Bot – GPT Integration (React + Firebase, Voice-Enabled)" at bounding box center [427, 14] width 312 height 12
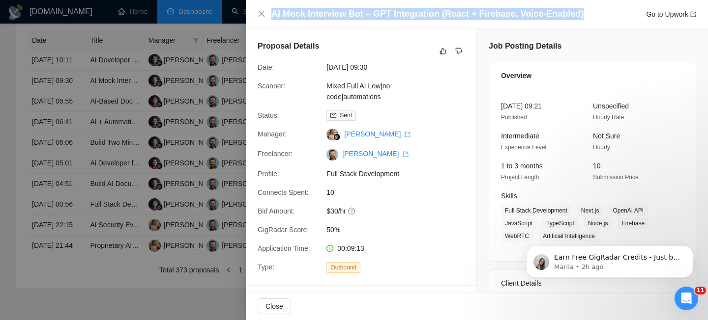
click at [298, 16] on h4 "AI Mock Interview Bot – GPT Integration (React + Firebase, Voice-Enabled)" at bounding box center [427, 14] width 312 height 12
click at [264, 13] on icon "close" at bounding box center [261, 14] width 8 height 8
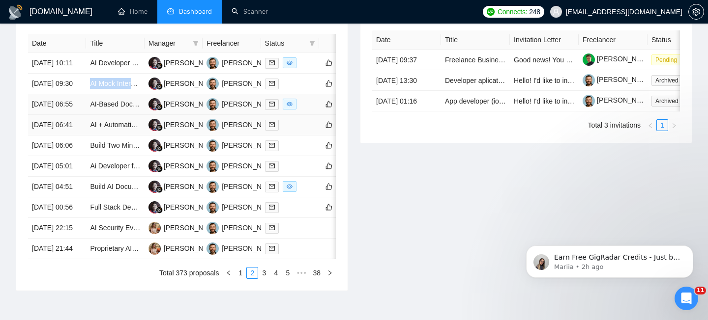
scroll to position [410, 0]
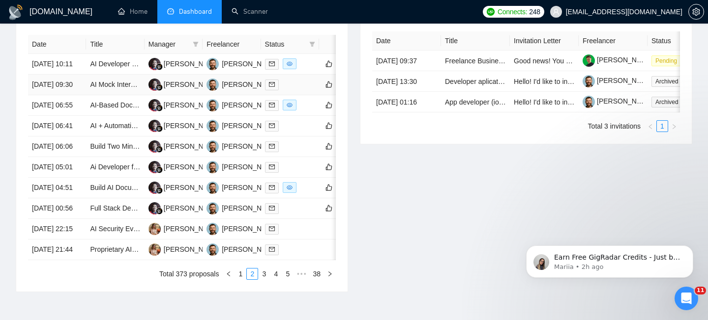
click at [82, 95] on td "[DATE] 09:30" at bounding box center [57, 85] width 58 height 21
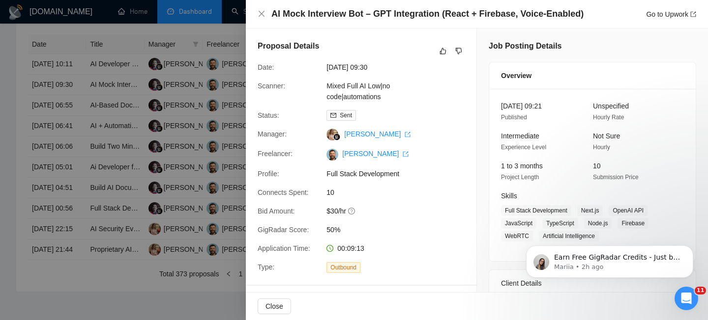
click at [253, 10] on div "AI Mock Interview Bot – GPT Integration (React + Firebase, Voice-Enabled) Go to…" at bounding box center [477, 14] width 462 height 29
click at [260, 12] on icon "close" at bounding box center [261, 14] width 8 height 8
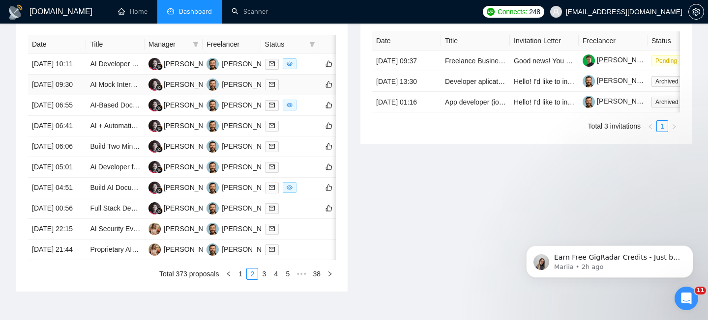
click at [75, 95] on td "[DATE] 09:30" at bounding box center [57, 85] width 58 height 21
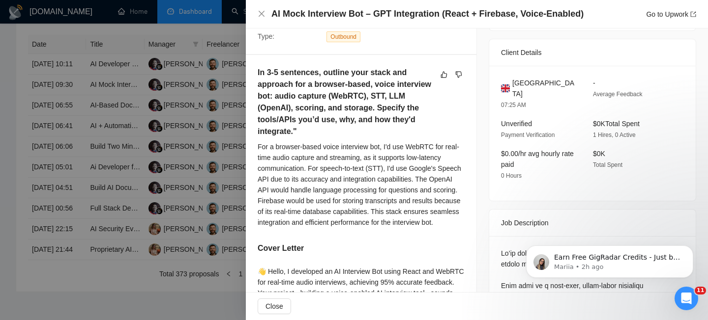
scroll to position [235, 0]
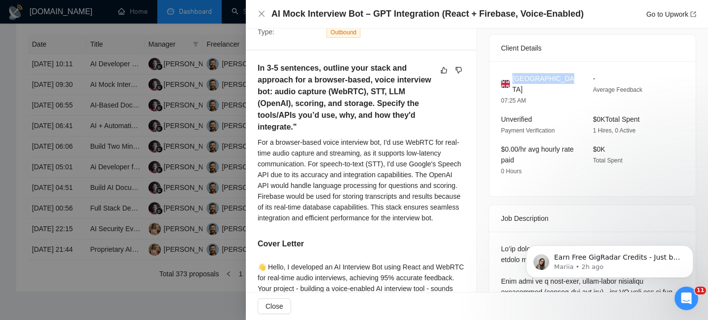
drag, startPoint x: 513, startPoint y: 76, endPoint x: 571, endPoint y: 76, distance: 57.0
click at [571, 76] on div "[GEOGRAPHIC_DATA]" at bounding box center [539, 84] width 76 height 22
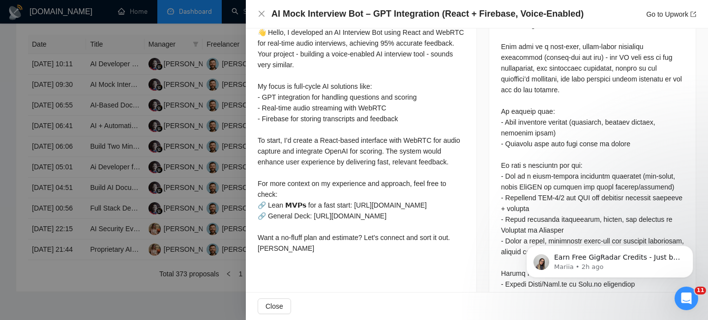
scroll to position [485, 0]
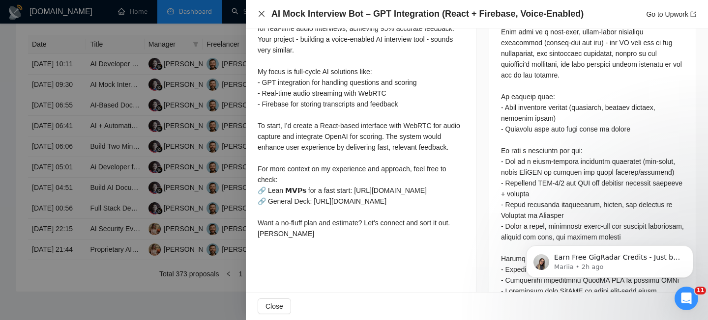
click at [262, 17] on icon "close" at bounding box center [261, 14] width 8 height 8
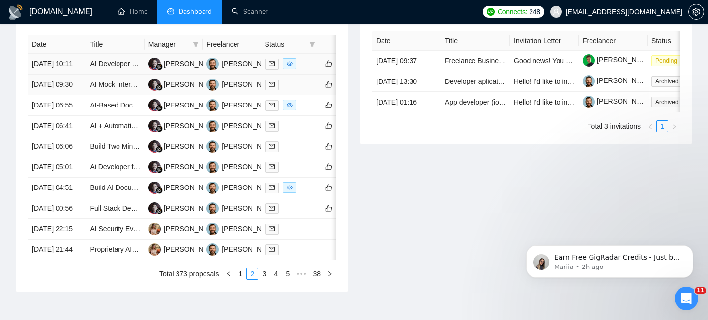
click at [80, 75] on td "[DATE] 10:11" at bounding box center [57, 64] width 58 height 21
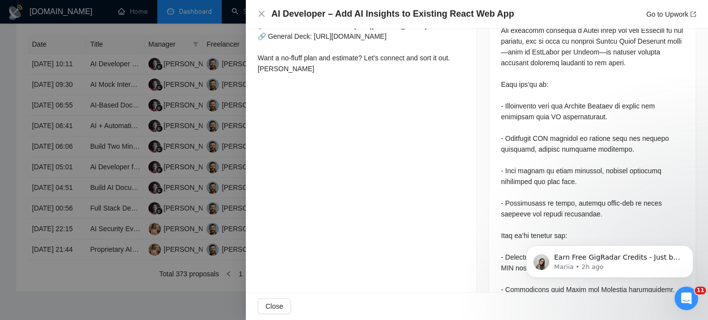
click at [317, 20] on div "AI Developer – Add AI Insights to Existing React Web App Go to Upwork" at bounding box center [477, 14] width 462 height 29
click at [306, 15] on h4 "AI Developer – Add AI Insights to Existing React Web App" at bounding box center [392, 14] width 243 height 12
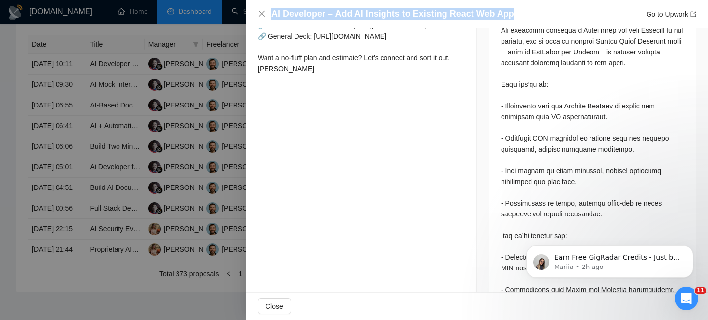
click at [306, 15] on h4 "AI Developer – Add AI Insights to Existing React Web App" at bounding box center [392, 14] width 243 height 12
click at [259, 16] on icon "close" at bounding box center [261, 14] width 8 height 8
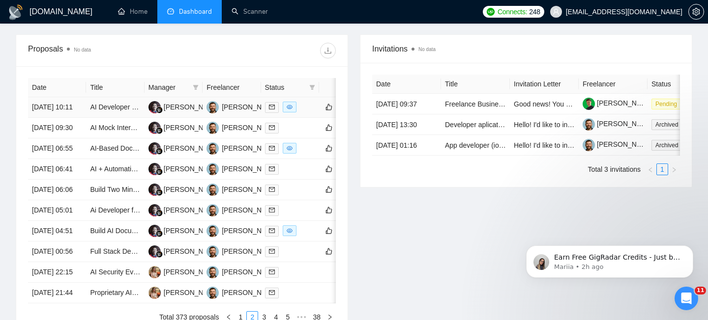
scroll to position [366, 0]
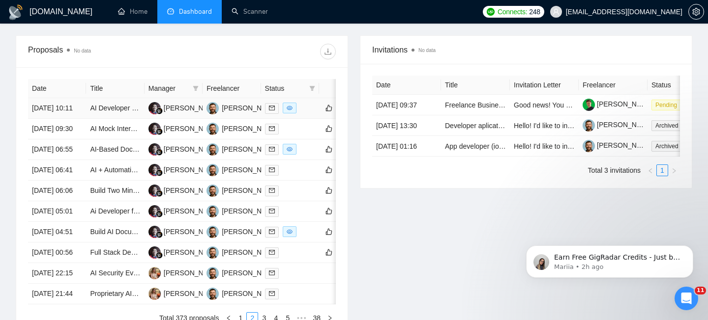
click at [77, 117] on td "[DATE] 10:11" at bounding box center [57, 108] width 58 height 21
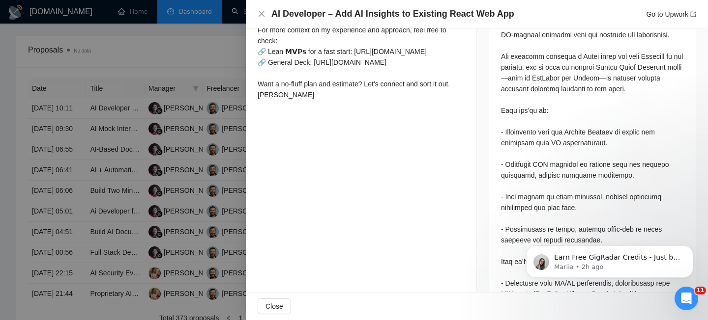
scroll to position [454, 0]
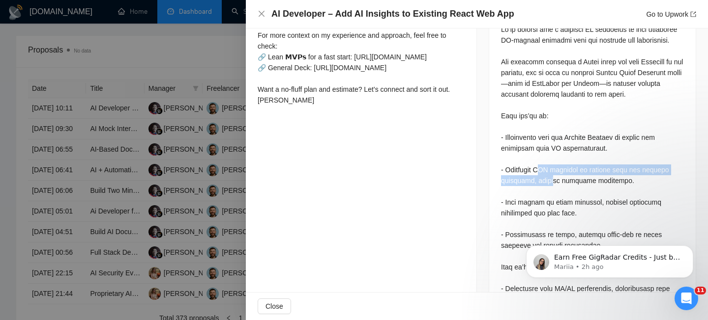
drag, startPoint x: 543, startPoint y: 154, endPoint x: 547, endPoint y: 167, distance: 13.5
click at [547, 166] on div at bounding box center [592, 224] width 183 height 400
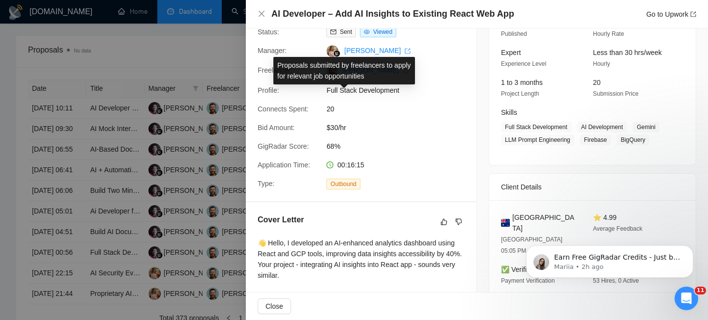
scroll to position [59, 0]
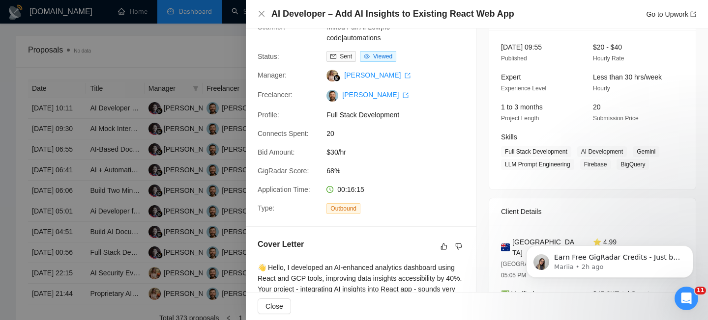
drag, startPoint x: 1025, startPoint y: 468, endPoint x: 538, endPoint y: 242, distance: 536.7
drag, startPoint x: 538, startPoint y: 242, endPoint x: 505, endPoint y: 239, distance: 33.1
click html "Earn Free GigRadar Credits - Just by Sharing Your Story! 💬 Want more credits fo…"
drag, startPoint x: 1021, startPoint y: 463, endPoint x: 528, endPoint y: 238, distance: 541.8
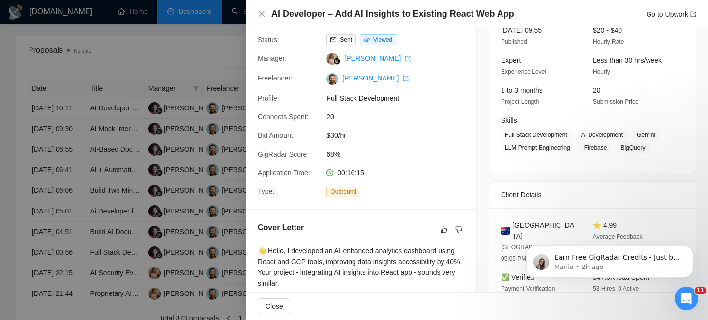
scroll to position [82, 0]
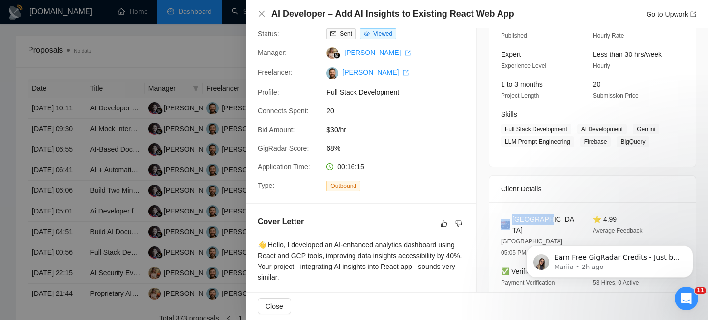
drag, startPoint x: 545, startPoint y: 214, endPoint x: 509, endPoint y: 216, distance: 36.9
click at [509, 216] on div "[GEOGRAPHIC_DATA]" at bounding box center [539, 225] width 76 height 22
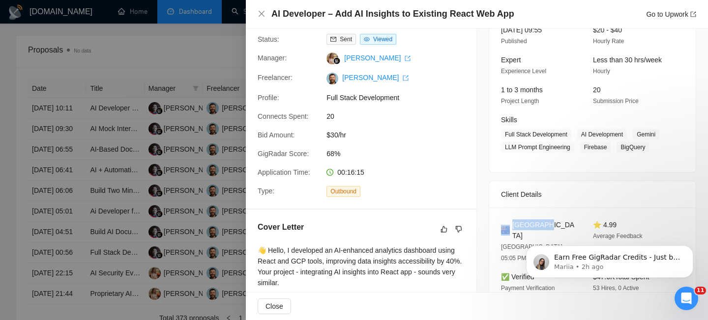
scroll to position [72, 0]
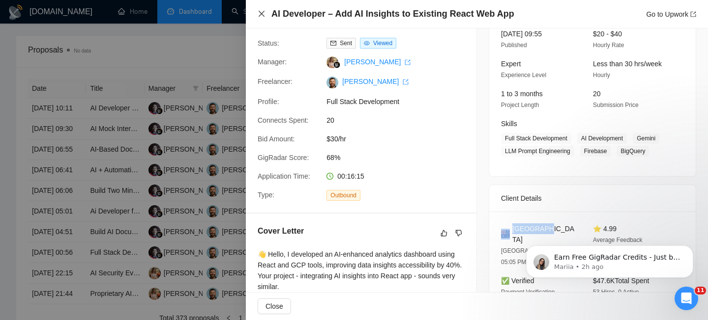
click at [258, 11] on icon "close" at bounding box center [261, 14] width 8 height 8
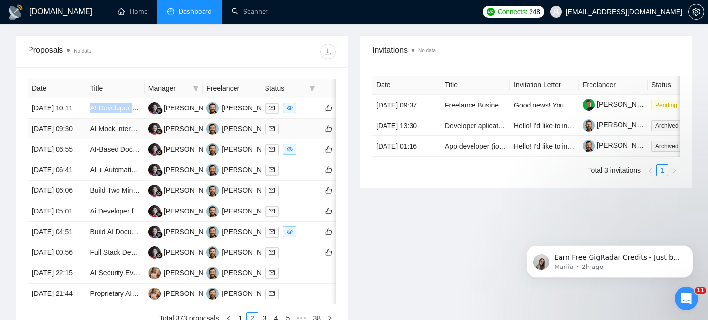
scroll to position [563, 0]
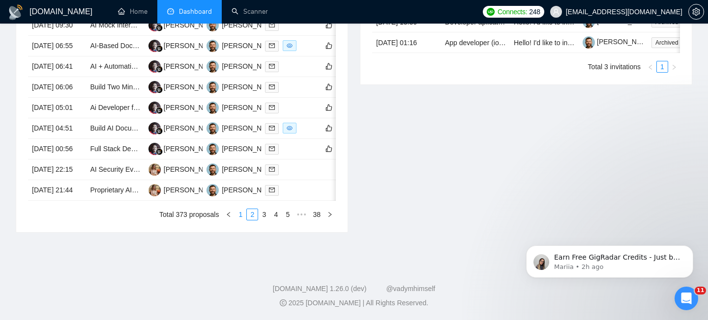
click at [237, 212] on link "1" at bounding box center [240, 214] width 11 height 11
click at [78, 185] on td "[DATE] 12:21" at bounding box center [57, 190] width 58 height 21
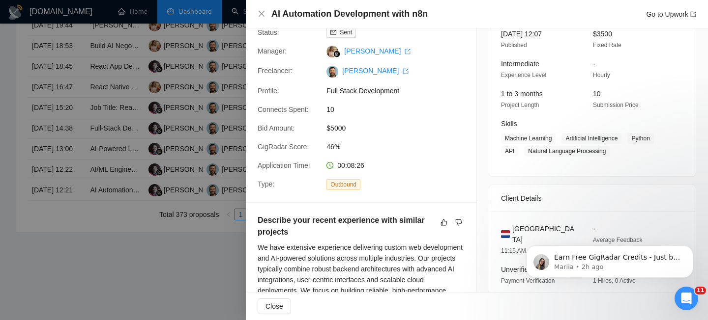
click at [394, 22] on div "AI Automation Development with n8n Go to Upwork" at bounding box center [477, 14] width 462 height 29
click at [393, 15] on h4 "AI Automation Development with n8n" at bounding box center [349, 14] width 156 height 12
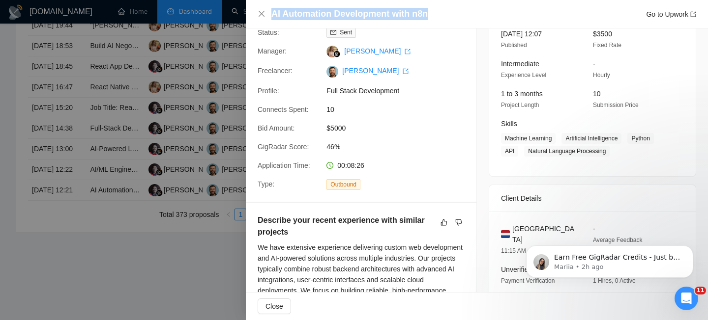
click at [393, 15] on h4 "AI Automation Development with n8n" at bounding box center [349, 14] width 156 height 12
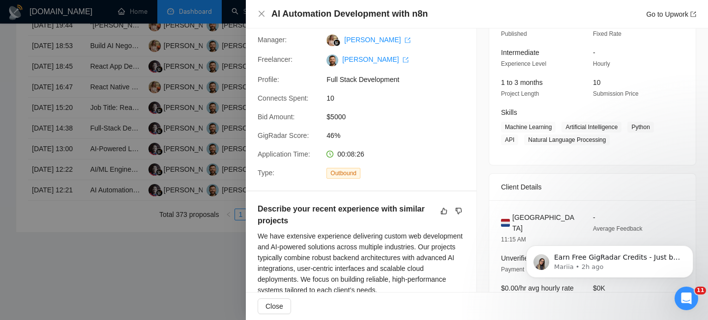
click at [538, 215] on span "[GEOGRAPHIC_DATA]" at bounding box center [544, 223] width 65 height 22
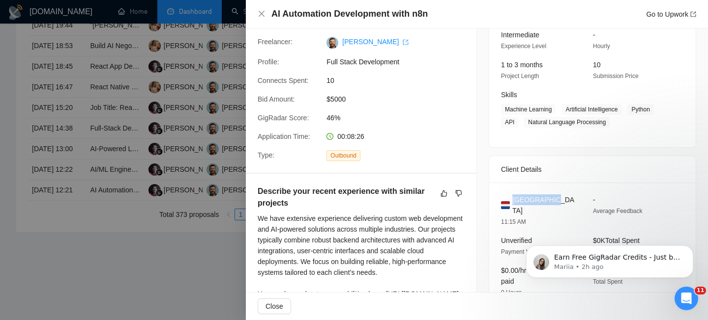
scroll to position [94, 0]
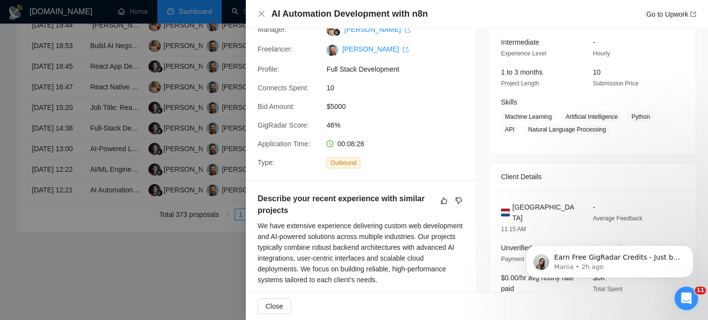
click at [264, 19] on div "AI Automation Development with n8n Go to Upwork" at bounding box center [476, 14] width 438 height 12
click at [262, 14] on icon "close" at bounding box center [261, 14] width 8 height 8
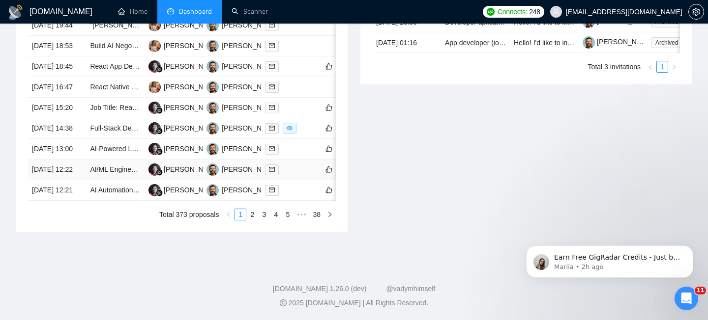
click at [60, 160] on td "[DATE] 12:22" at bounding box center [57, 170] width 58 height 21
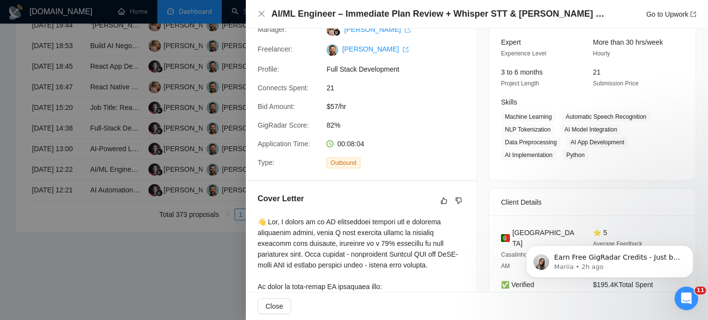
click at [302, 14] on h4 "AI/ML Engineer – Immediate Plan Review + Whisper STT & [PERSON_NAME] NLP Build" at bounding box center [440, 14] width 339 height 12
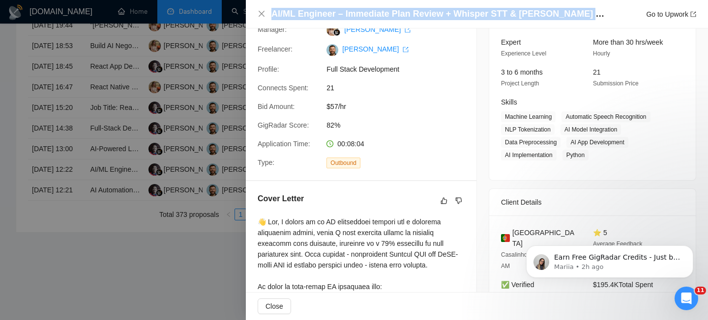
click at [302, 14] on h4 "AI/ML Engineer – Immediate Plan Review + Whisper STT & [PERSON_NAME] NLP Build" at bounding box center [440, 14] width 339 height 12
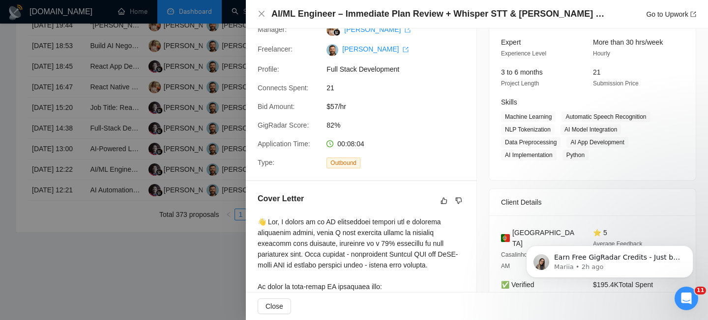
click at [260, 20] on div "AI/ML Engineer – Immediate Plan Review + Whisper STT & [PERSON_NAME] NLP Build …" at bounding box center [476, 14] width 438 height 12
click at [264, 15] on icon "close" at bounding box center [261, 14] width 8 height 8
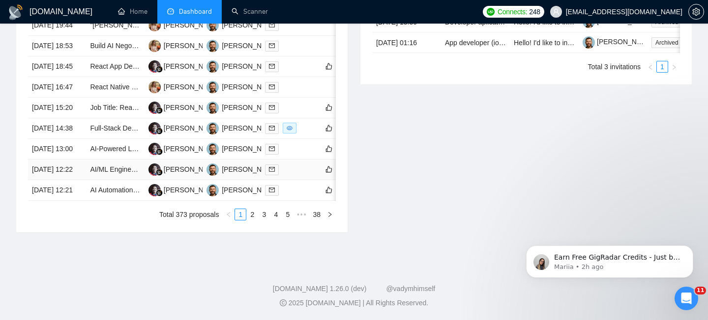
click at [70, 163] on td "[DATE] 12:22" at bounding box center [57, 170] width 58 height 21
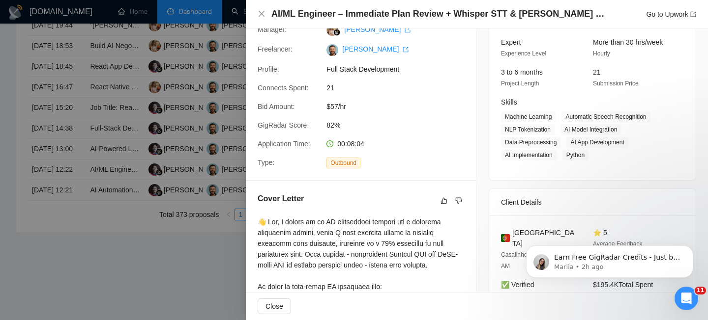
scroll to position [104, 0]
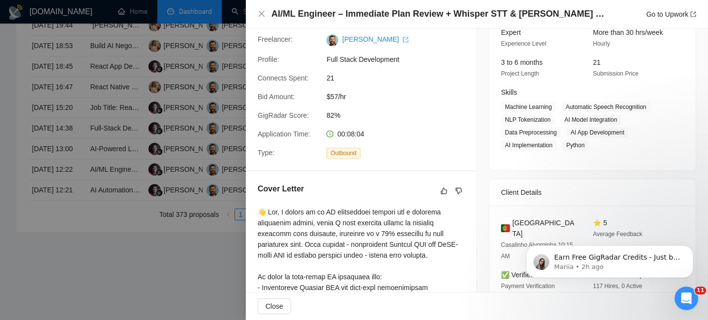
click at [534, 221] on span "[GEOGRAPHIC_DATA]" at bounding box center [544, 229] width 65 height 22
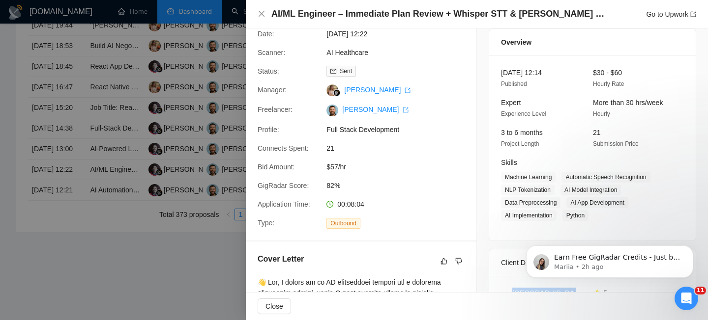
scroll to position [0, 0]
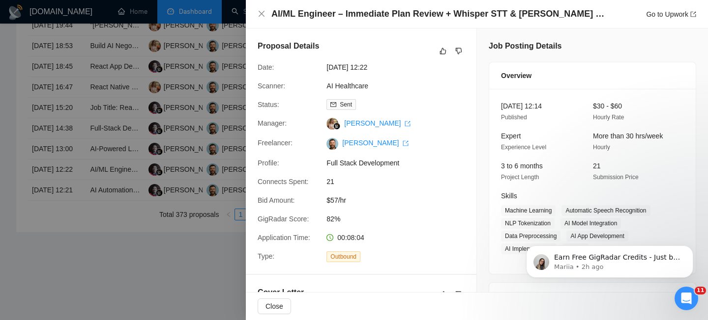
click at [352, 9] on h4 "AI/ML Engineer – Immediate Plan Review + Whisper STT & [PERSON_NAME] NLP Build" at bounding box center [440, 14] width 339 height 12
click at [353, 10] on h4 "AI/ML Engineer – Immediate Plan Review + Whisper STT & [PERSON_NAME] NLP Build" at bounding box center [440, 14] width 339 height 12
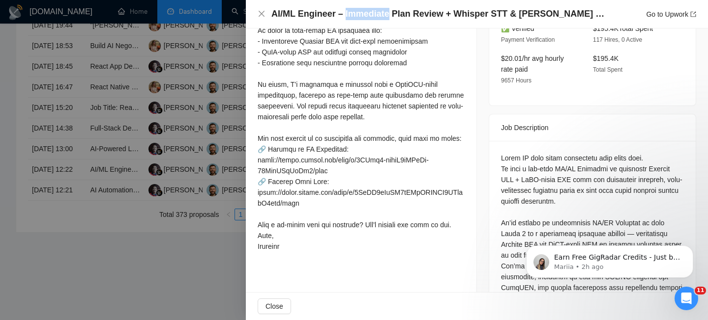
scroll to position [352, 0]
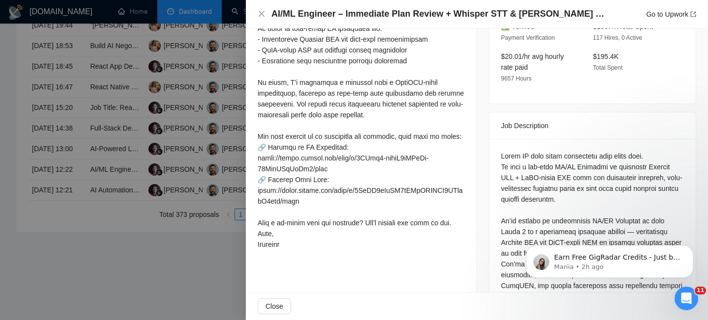
click at [505, 139] on div at bounding box center [592, 309] width 206 height 341
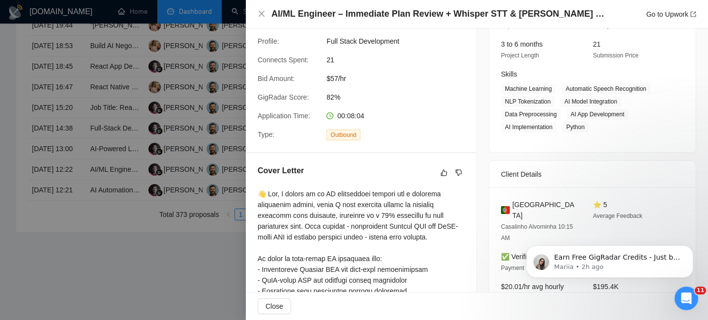
scroll to position [0, 0]
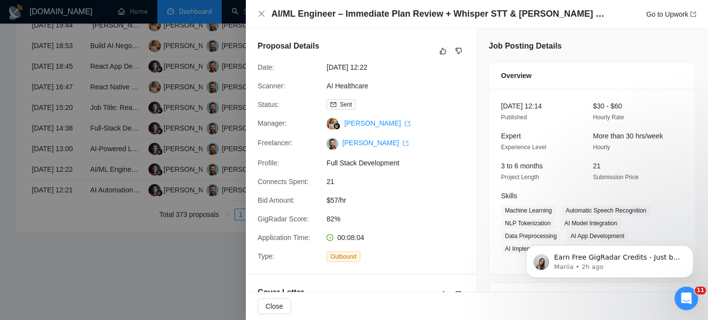
click at [257, 13] on div "AI/ML Engineer – Immediate Plan Review + Whisper STT & [PERSON_NAME] NLP Build …" at bounding box center [477, 14] width 462 height 29
click at [263, 14] on icon "close" at bounding box center [261, 14] width 8 height 8
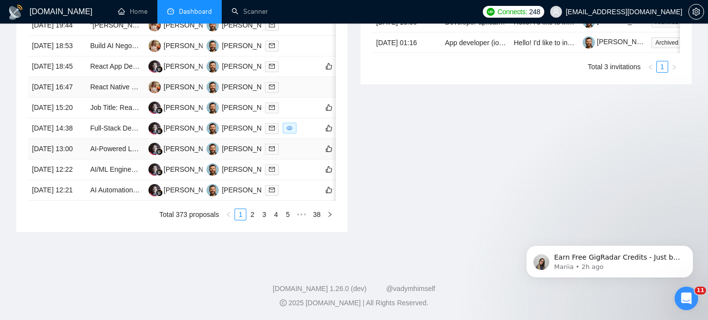
scroll to position [485, 0]
click at [82, 160] on td "[DATE] 13:00" at bounding box center [57, 149] width 58 height 21
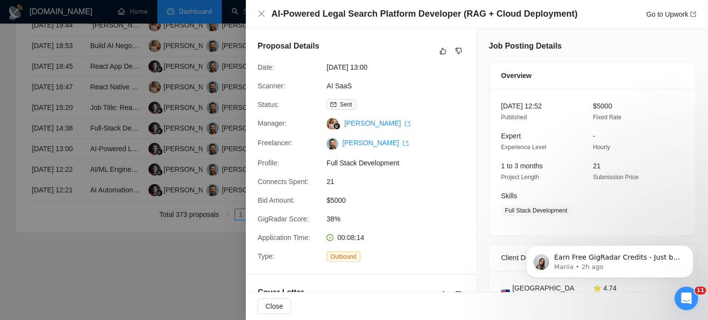
click at [320, 15] on h4 "AI-Powered Legal Search Platform Developer (RAG + Cloud Deployment)" at bounding box center [424, 14] width 306 height 12
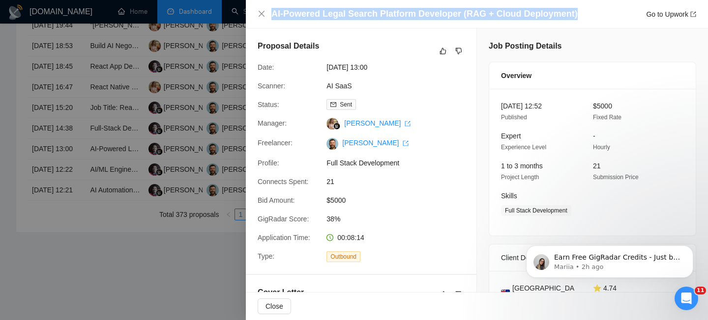
click at [320, 15] on h4 "AI-Powered Legal Search Platform Developer (RAG + Cloud Deployment)" at bounding box center [424, 14] width 306 height 12
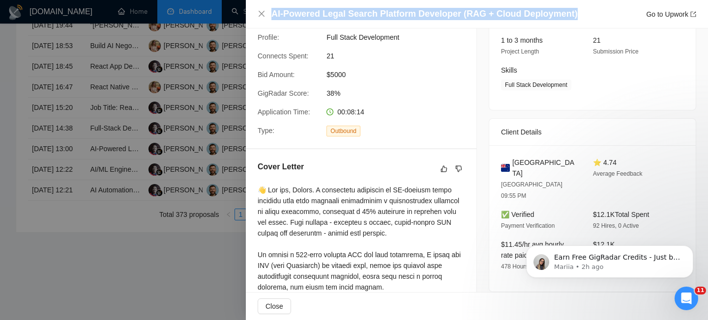
scroll to position [156, 0]
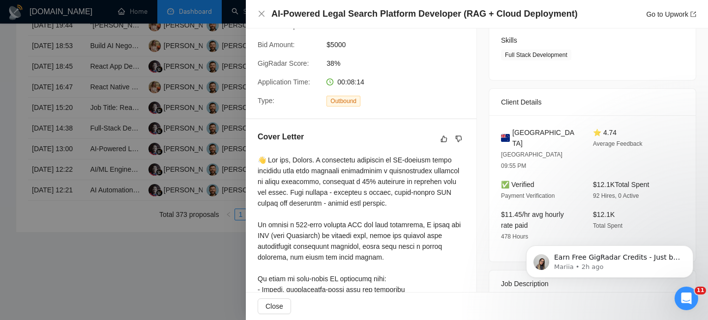
click at [523, 132] on span "[GEOGRAPHIC_DATA]" at bounding box center [544, 138] width 65 height 22
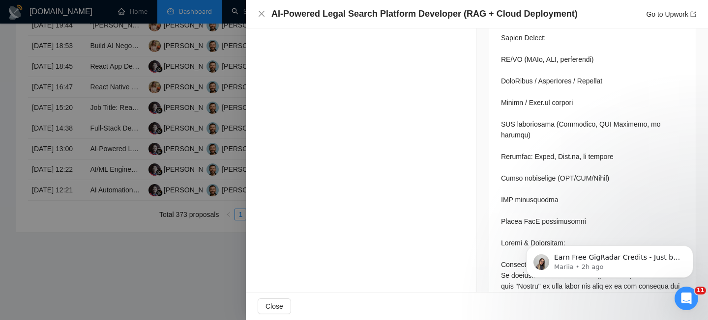
scroll to position [1323, 0]
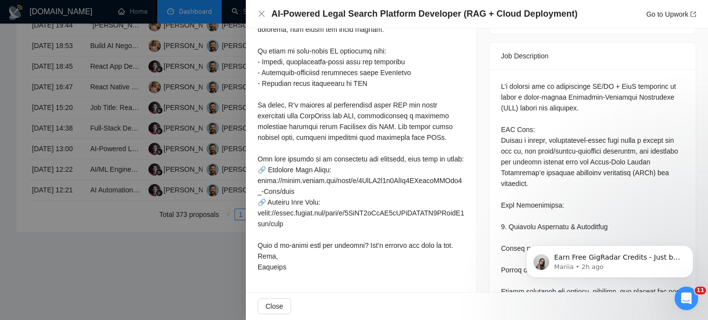
scroll to position [381, 0]
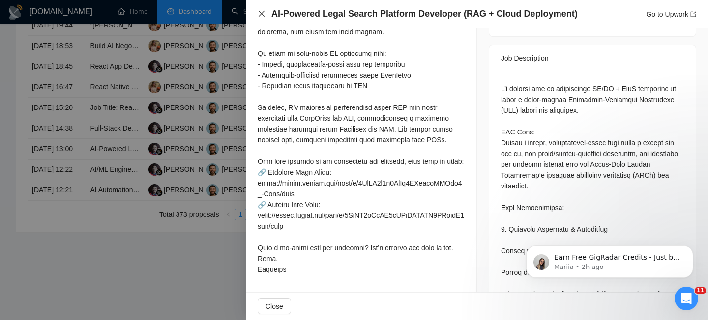
click at [258, 14] on icon "close" at bounding box center [261, 14] width 8 height 8
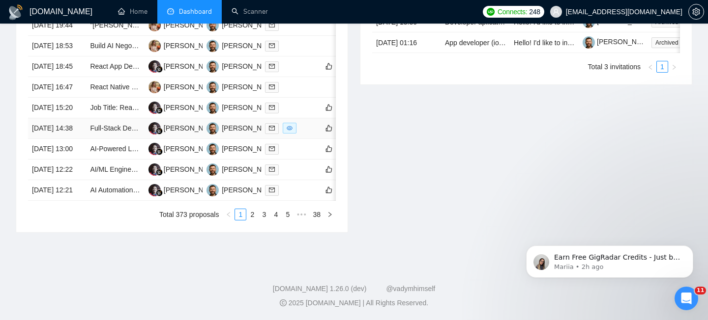
click at [83, 139] on td "[DATE] 14:38" at bounding box center [57, 128] width 58 height 21
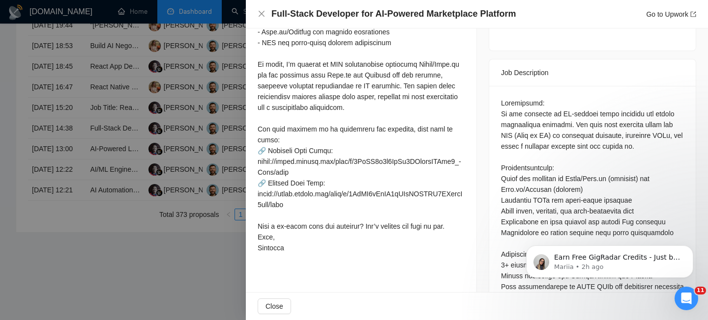
click at [348, 17] on h4 "Full-Stack Developer for AI-Powered Marketplace Platform" at bounding box center [393, 14] width 244 height 12
click at [343, 15] on h4 "Full-Stack Developer for AI-Powered Marketplace Platform" at bounding box center [393, 14] width 244 height 12
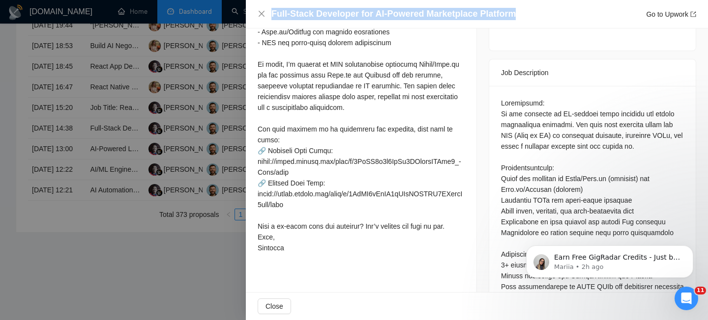
click at [343, 15] on h4 "Full-Stack Developer for AI-Powered Marketplace Platform" at bounding box center [393, 14] width 244 height 12
click at [261, 14] on icon "close" at bounding box center [261, 14] width 6 height 6
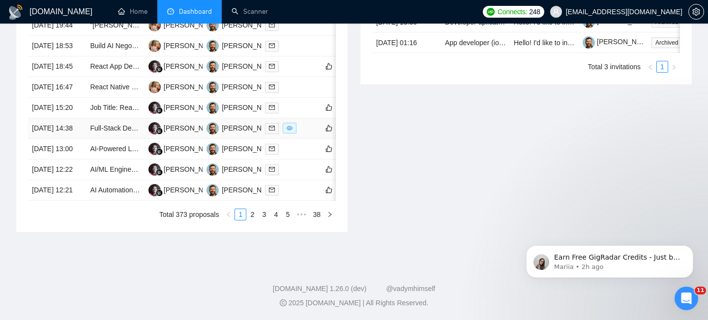
click at [79, 139] on td "[DATE] 14:38" at bounding box center [57, 128] width 58 height 21
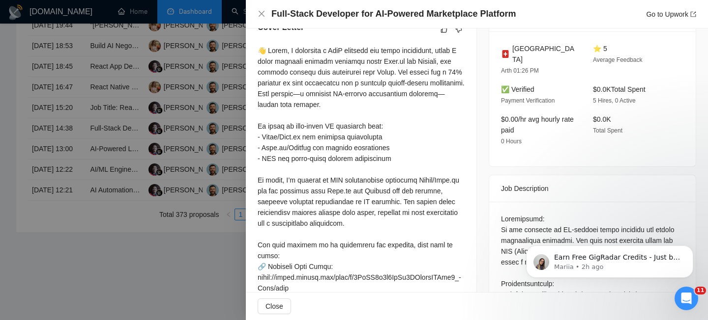
scroll to position [257, 0]
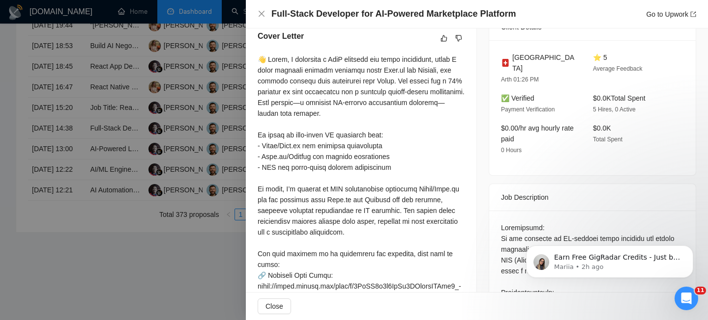
click at [532, 53] on span "[GEOGRAPHIC_DATA]" at bounding box center [544, 63] width 65 height 22
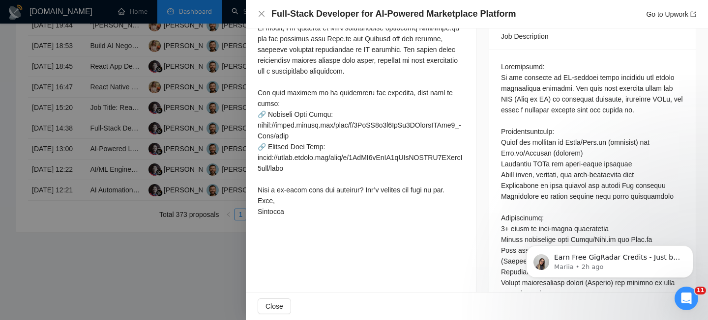
scroll to position [423, 0]
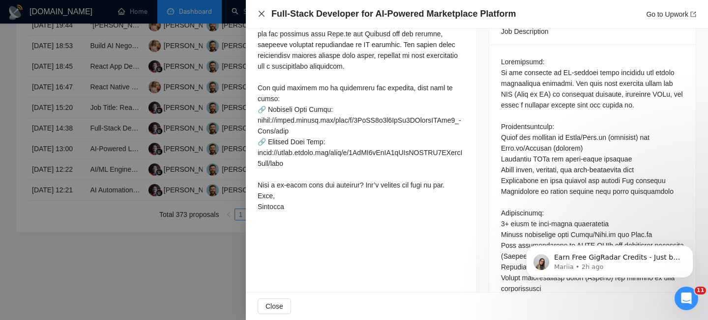
click at [257, 15] on icon "close" at bounding box center [261, 14] width 8 height 8
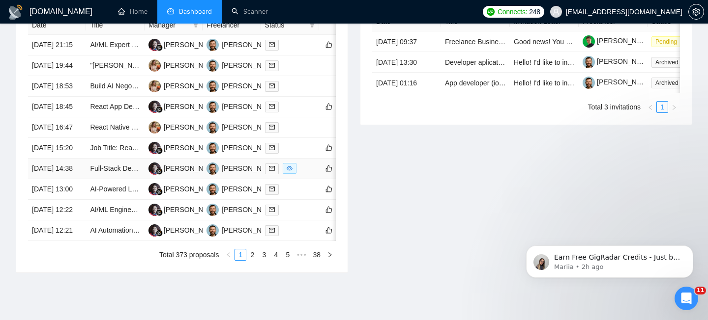
scroll to position [428, 0]
click at [86, 159] on td "[DATE] 15:20" at bounding box center [57, 149] width 58 height 21
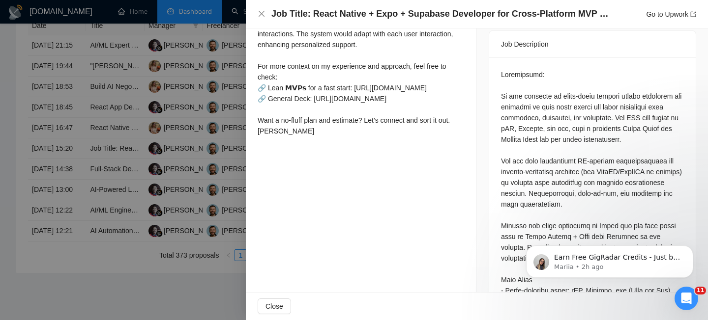
click at [326, 15] on h4 "Job Title: React Native + Expo + Supabase Developer for Cross-Platform MVP (Mob…" at bounding box center [440, 14] width 339 height 12
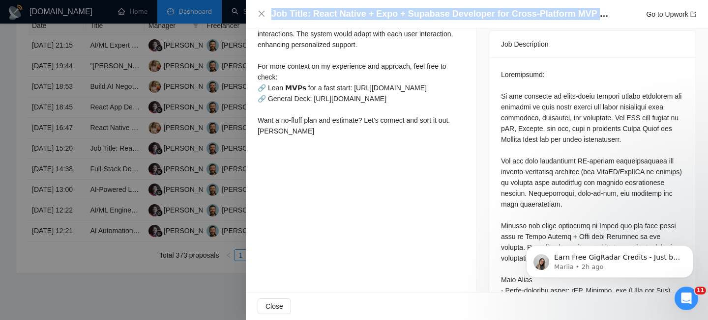
click at [326, 15] on h4 "Job Title: React Native + Expo + Supabase Developer for Cross-Platform MVP (Mob…" at bounding box center [440, 14] width 339 height 12
click at [262, 13] on icon "close" at bounding box center [261, 14] width 8 height 8
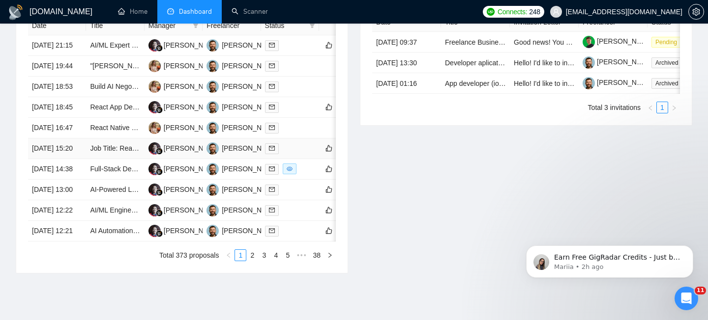
click at [65, 159] on td "[DATE] 15:20" at bounding box center [57, 149] width 58 height 21
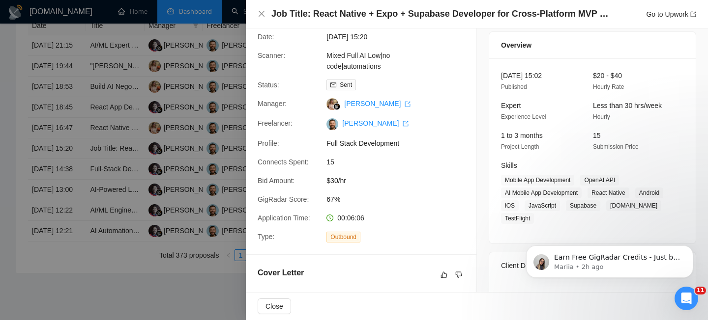
scroll to position [0, 0]
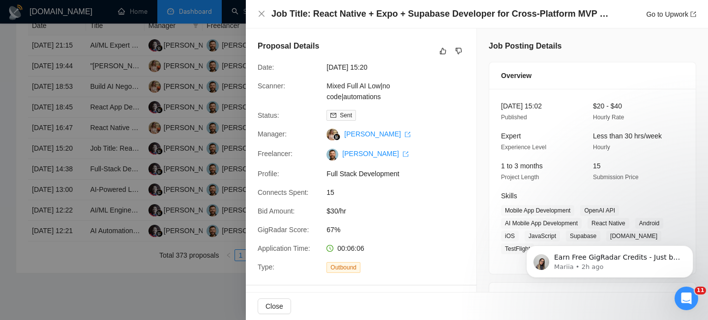
click at [262, 5] on div "Job Title: React Native + Expo + Supabase Developer for Cross-Platform MVP (Mob…" at bounding box center [477, 14] width 462 height 29
click at [262, 16] on icon "close" at bounding box center [261, 14] width 8 height 8
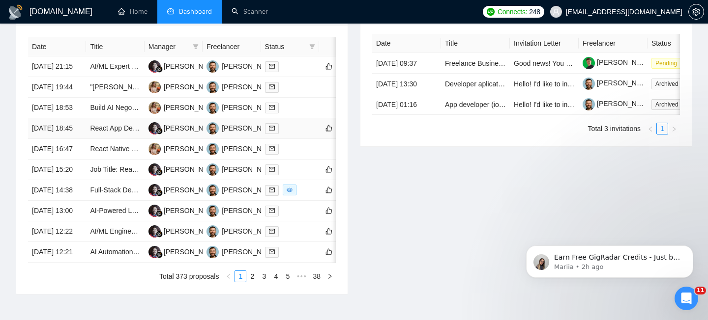
scroll to position [393, 0]
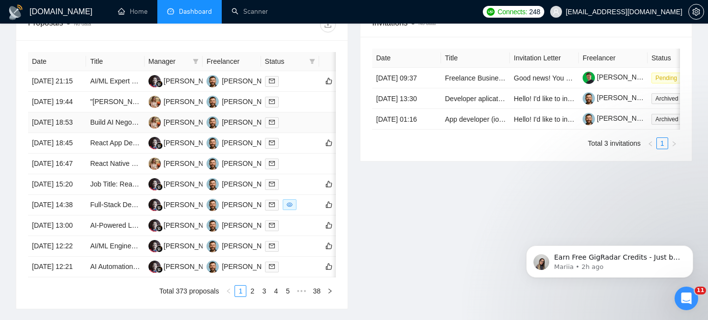
click at [75, 133] on td "[DATE] 18:53" at bounding box center [57, 123] width 58 height 21
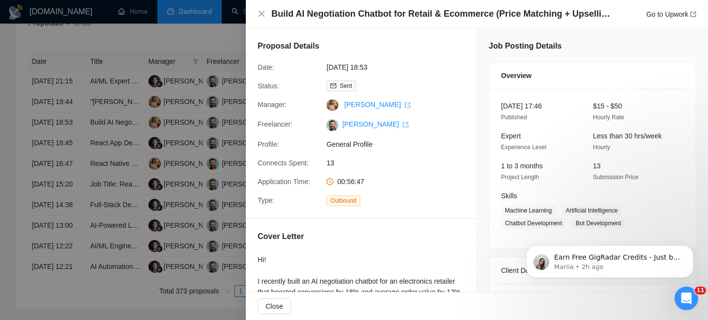
click at [309, 22] on div "Build AI Negotiation Chatbot for Retail & Ecommerce (Price Matching + Upselling…" at bounding box center [477, 14] width 462 height 29
click at [306, 7] on div "Build AI Negotiation Chatbot for Retail & Ecommerce (Price Matching + Upselling…" at bounding box center [477, 14] width 462 height 29
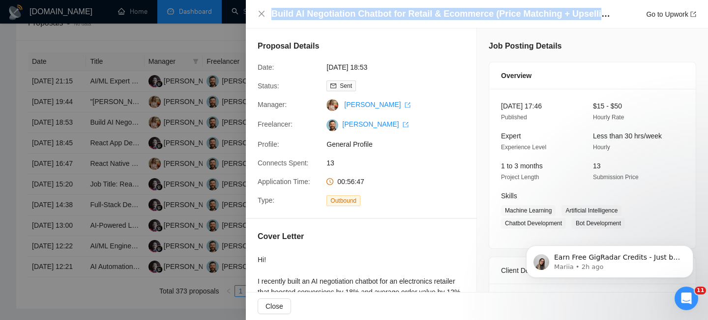
click at [306, 7] on div "Build AI Negotiation Chatbot for Retail & Ecommerce (Price Matching + Upselling…" at bounding box center [477, 14] width 462 height 29
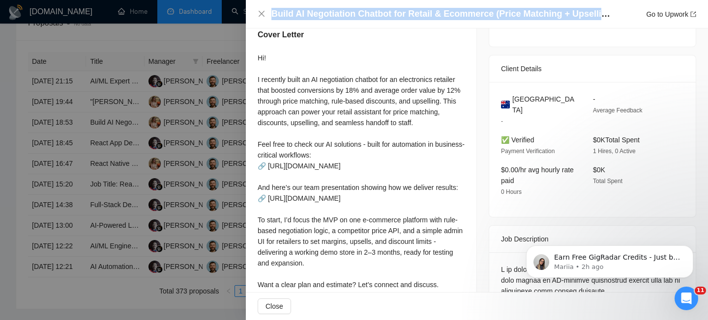
scroll to position [0, 0]
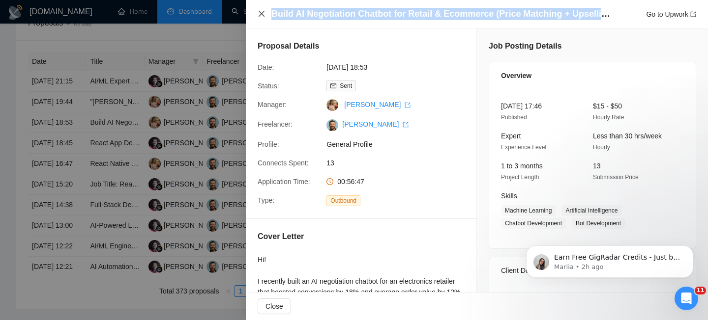
click at [264, 16] on icon "close" at bounding box center [261, 14] width 8 height 8
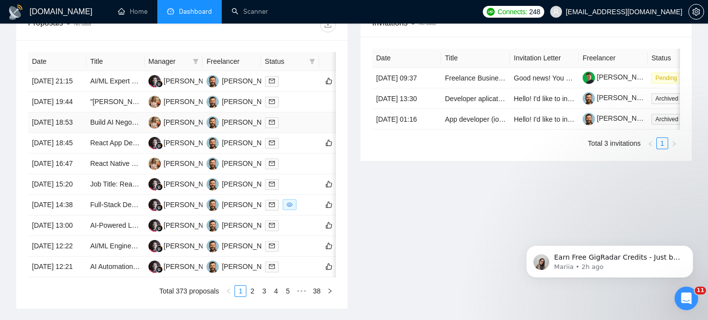
click at [81, 133] on td "[DATE] 18:53" at bounding box center [57, 123] width 58 height 21
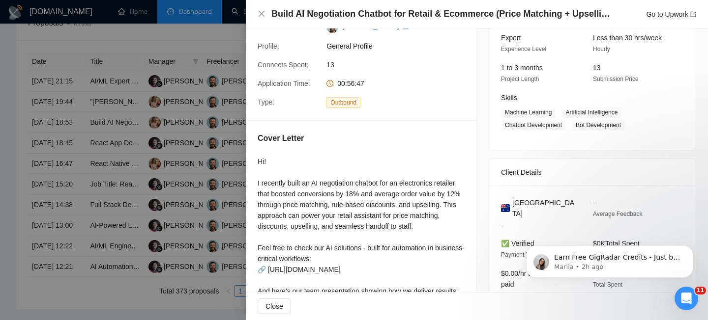
scroll to position [110, 0]
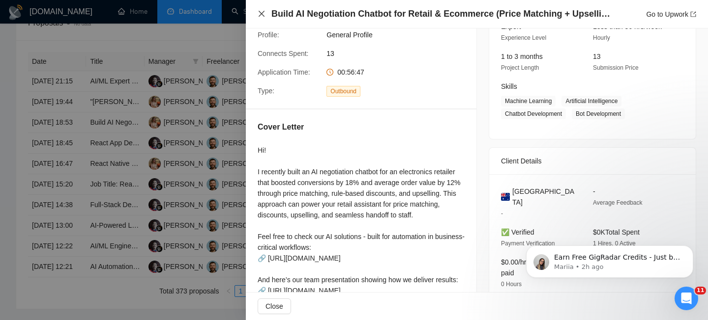
click at [260, 15] on icon "close" at bounding box center [261, 14] width 6 height 6
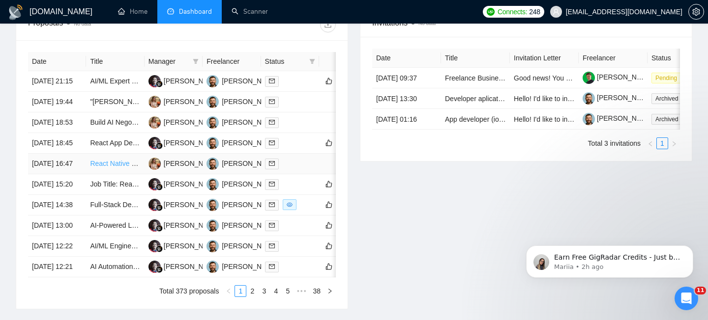
click at [106, 168] on link "React Native Developer with AI & NEAR Protocol Experience for Luxury Investment…" at bounding box center [224, 164] width 268 height 8
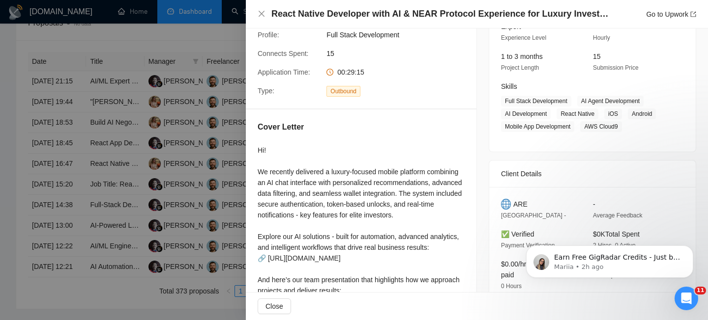
click at [88, 218] on div at bounding box center [354, 160] width 708 height 320
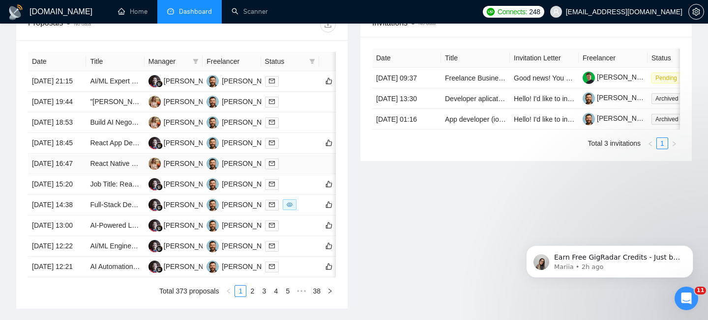
click at [82, 174] on td "[DATE] 16:47" at bounding box center [57, 164] width 58 height 21
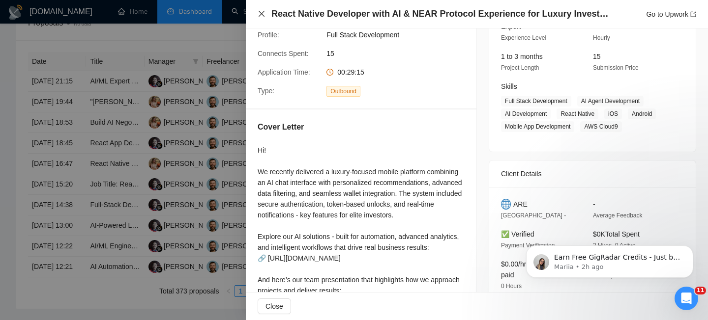
click at [259, 16] on icon "close" at bounding box center [261, 14] width 8 height 8
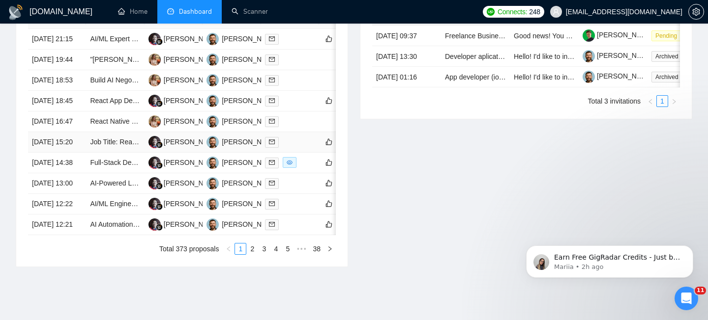
scroll to position [436, 0]
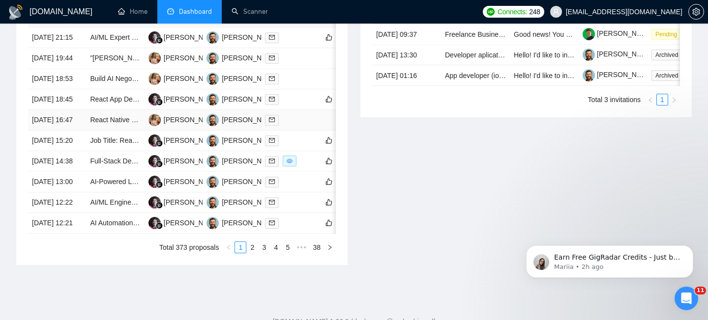
click at [83, 131] on td "[DATE] 16:47" at bounding box center [57, 120] width 58 height 21
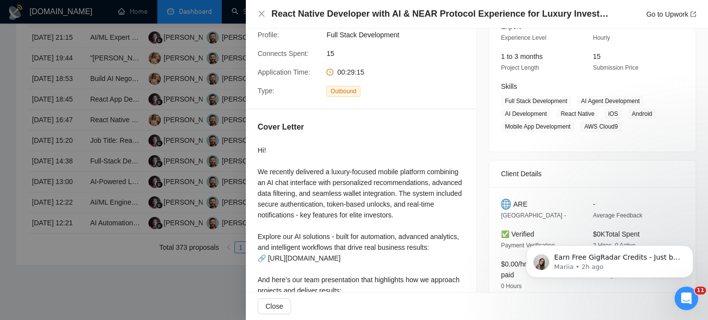
click at [285, 11] on h4 "React Native Developer with AI & NEAR Protocol Experience for Luxury Investment…" at bounding box center [440, 14] width 339 height 12
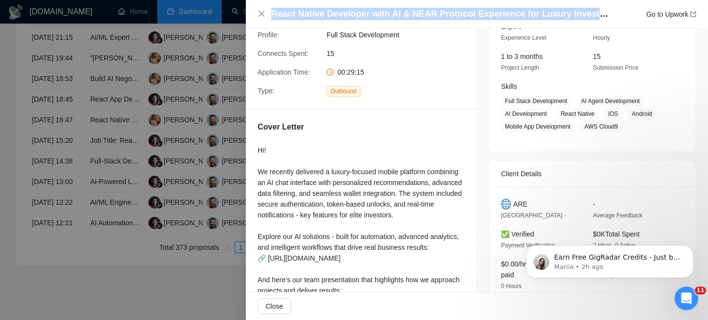
click at [285, 11] on h4 "React Native Developer with AI & NEAR Protocol Experience for Luxury Investment…" at bounding box center [440, 14] width 339 height 12
click at [260, 17] on icon "close" at bounding box center [261, 14] width 8 height 8
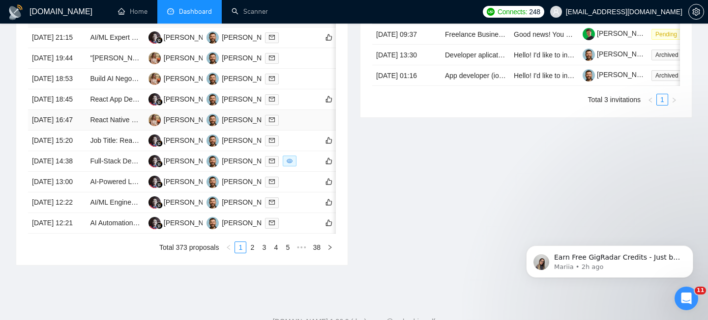
click at [82, 131] on td "[DATE] 16:47" at bounding box center [57, 120] width 58 height 21
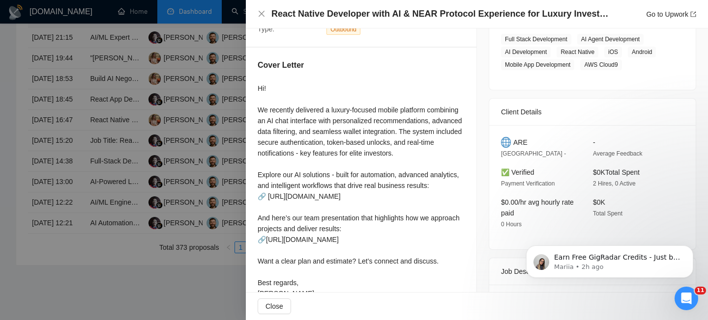
scroll to position [169, 0]
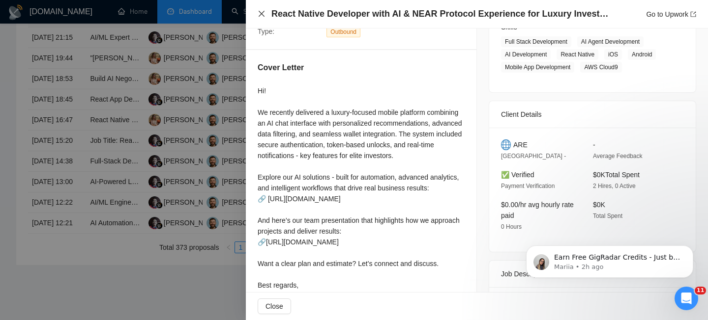
click at [259, 13] on icon "close" at bounding box center [261, 14] width 8 height 8
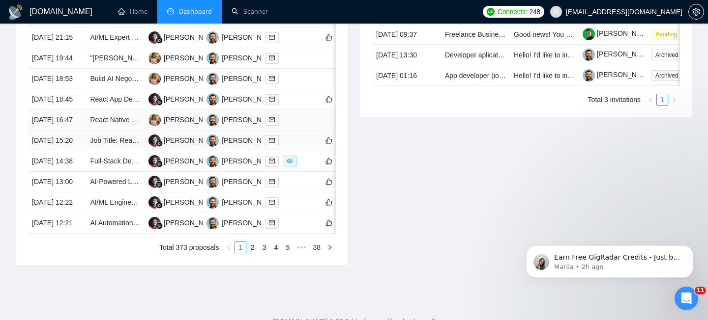
click at [82, 131] on td "[DATE] 16:47" at bounding box center [57, 120] width 58 height 21
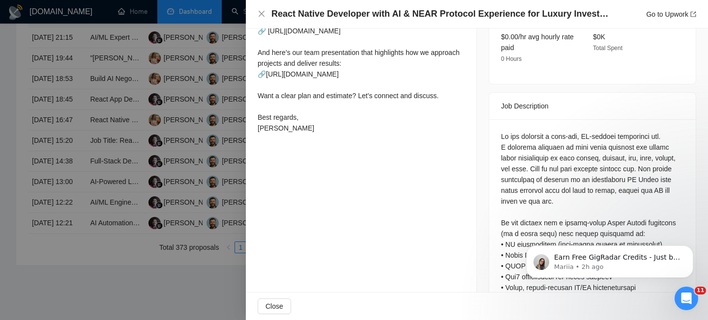
scroll to position [380, 0]
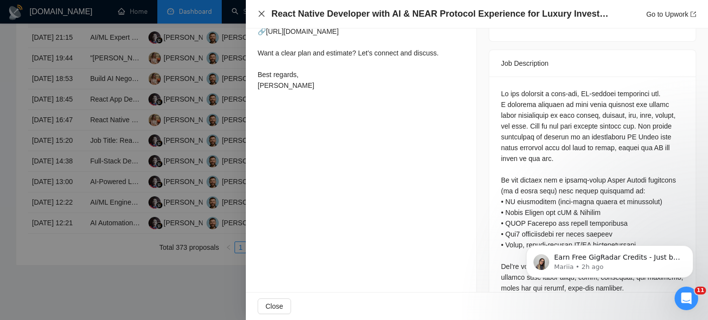
click at [260, 17] on icon "close" at bounding box center [261, 14] width 8 height 8
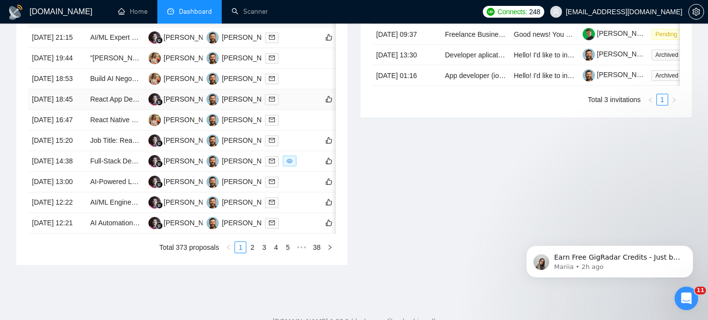
click at [86, 110] on td "React App Developer for Receipt Processing & AI Integration Project" at bounding box center [115, 99] width 58 height 21
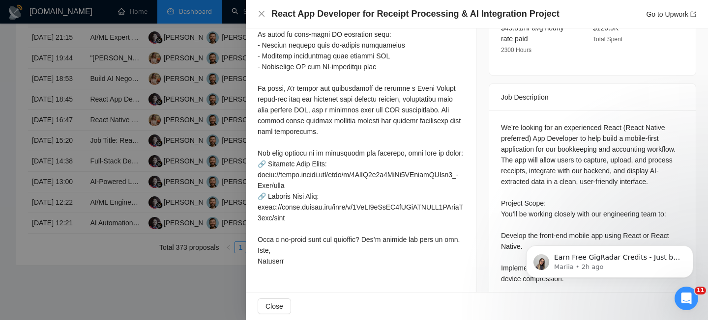
click at [298, 18] on h4 "React App Developer for Receipt Processing & AI Integration Project" at bounding box center [415, 14] width 288 height 12
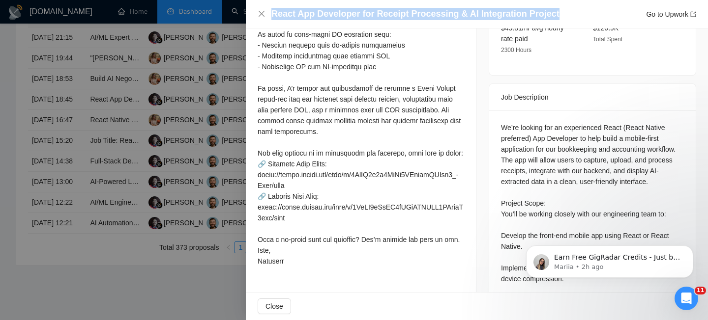
click at [298, 18] on h4 "React App Developer for Receipt Processing & AI Integration Project" at bounding box center [415, 14] width 288 height 12
click at [265, 17] on icon "close" at bounding box center [261, 14] width 8 height 8
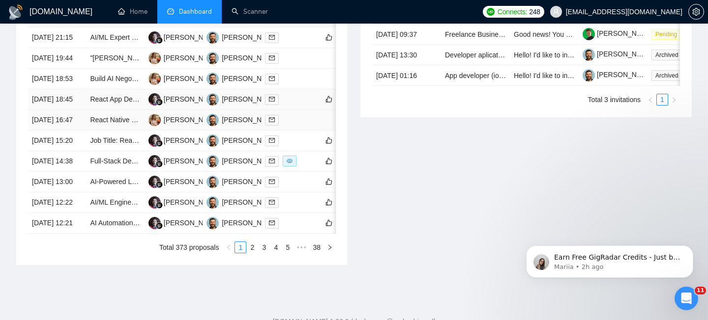
click at [73, 110] on td "[DATE] 18:45" at bounding box center [57, 99] width 58 height 21
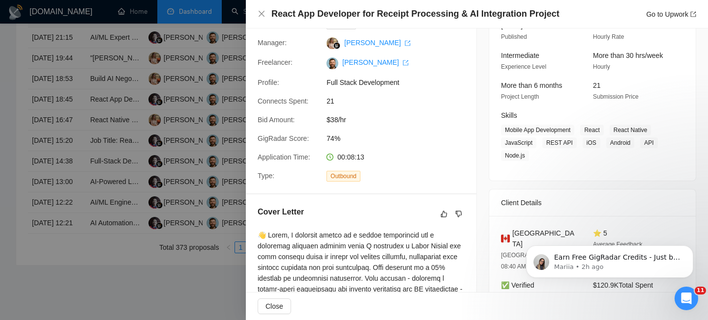
scroll to position [93, 0]
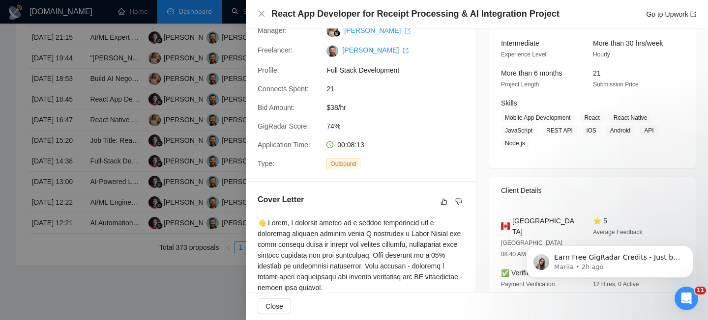
click at [531, 220] on span "[GEOGRAPHIC_DATA]" at bounding box center [544, 227] width 65 height 22
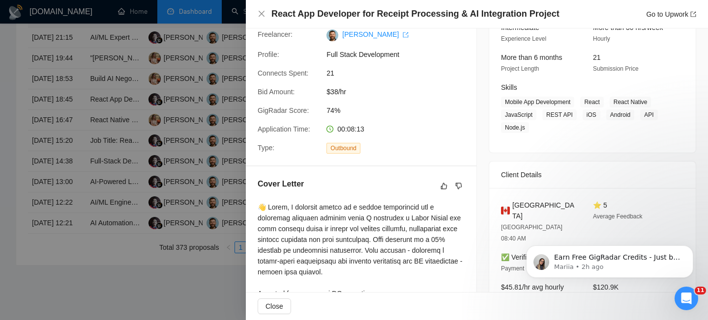
click at [268, 15] on div "React App Developer for Receipt Processing & AI Integration Project Go to Upwork" at bounding box center [476, 14] width 438 height 12
click at [257, 16] on icon "close" at bounding box center [261, 14] width 8 height 8
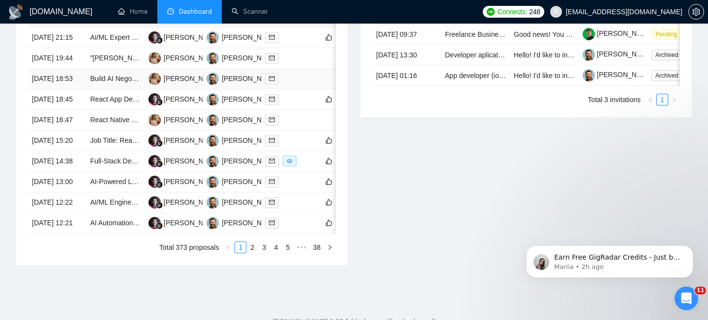
click at [71, 89] on td "[DATE] 18:53" at bounding box center [57, 79] width 58 height 21
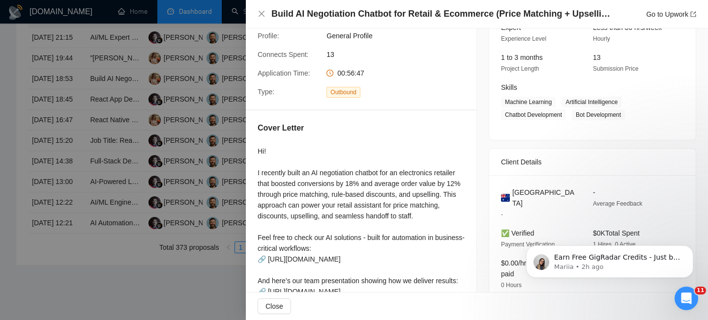
click at [352, 10] on h4 "Build AI Negotiation Chatbot for Retail & Ecommerce (Price Matching + Upselling)" at bounding box center [440, 14] width 339 height 12
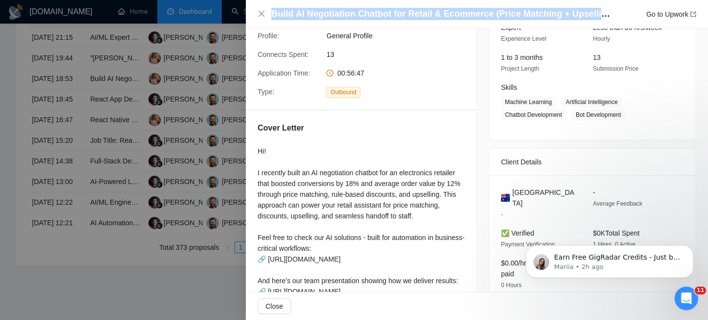
click at [352, 10] on h4 "Build AI Negotiation Chatbot for Retail & Ecommerce (Price Matching + Upselling)" at bounding box center [440, 14] width 339 height 12
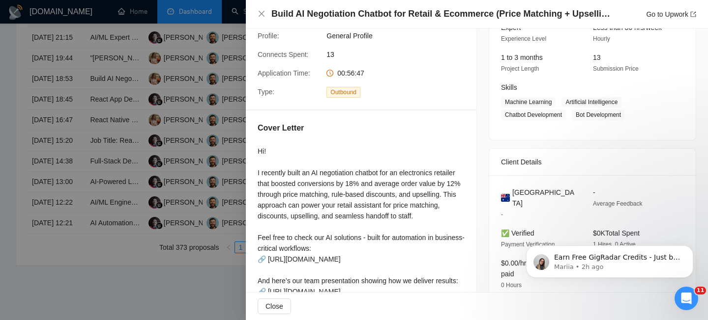
click at [266, 16] on div "Build AI Negotiation Chatbot for Retail & Ecommerce (Price Matching + Upselling…" at bounding box center [476, 14] width 438 height 12
click at [264, 13] on icon "close" at bounding box center [261, 14] width 8 height 8
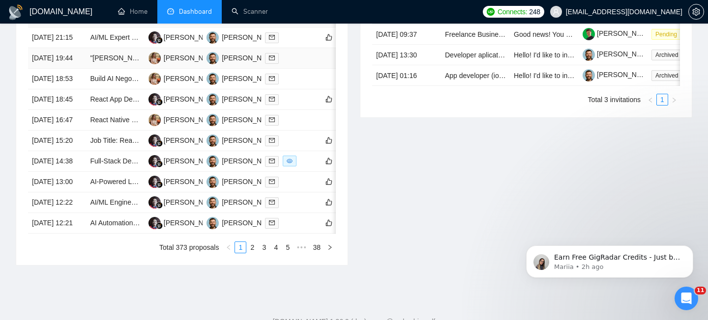
click at [70, 69] on td "[DATE] 19:44" at bounding box center [57, 58] width 58 height 21
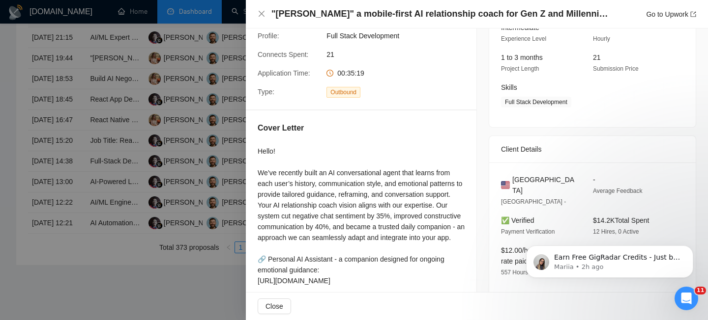
click at [322, 6] on div ""[PERSON_NAME]" a mobile-first AI relationship coach for Gen Z and Millennials,…" at bounding box center [477, 14] width 462 height 29
click at [322, 16] on h4 ""[PERSON_NAME]" a mobile-first AI relationship coach for Gen Z and Millennials," at bounding box center [440, 14] width 339 height 12
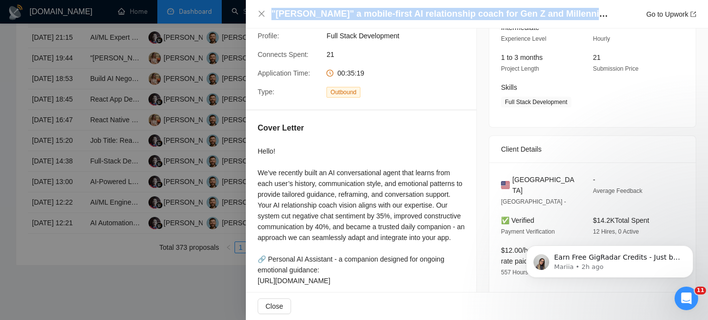
click at [322, 16] on h4 ""[PERSON_NAME]" a mobile-first AI relationship coach for Gen Z and Millennials," at bounding box center [440, 14] width 339 height 12
click at [260, 14] on icon "close" at bounding box center [261, 14] width 8 height 8
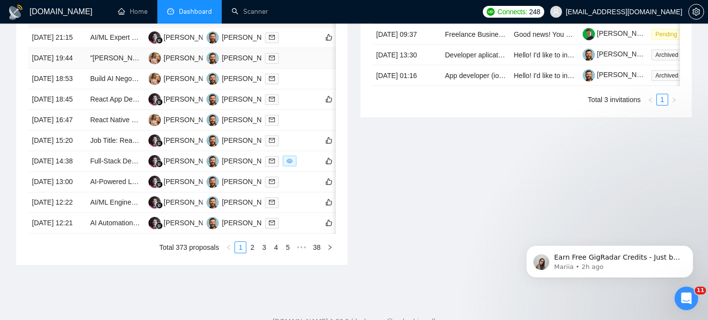
click at [69, 69] on td "[DATE] 19:44" at bounding box center [57, 58] width 58 height 21
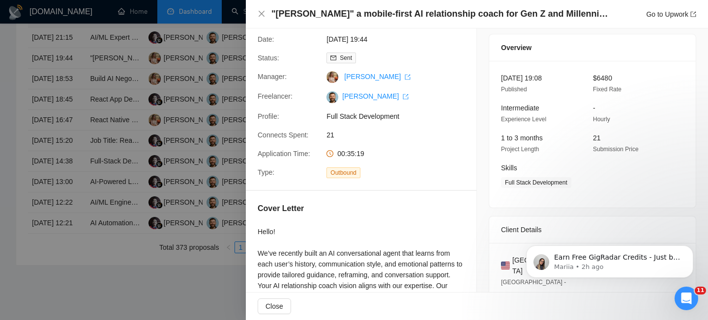
scroll to position [26, 0]
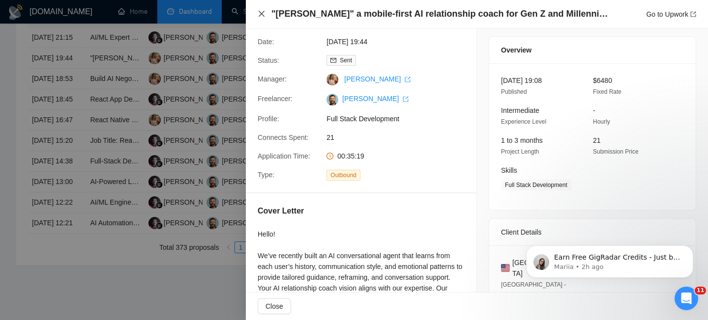
click at [259, 16] on icon "close" at bounding box center [261, 14] width 6 height 6
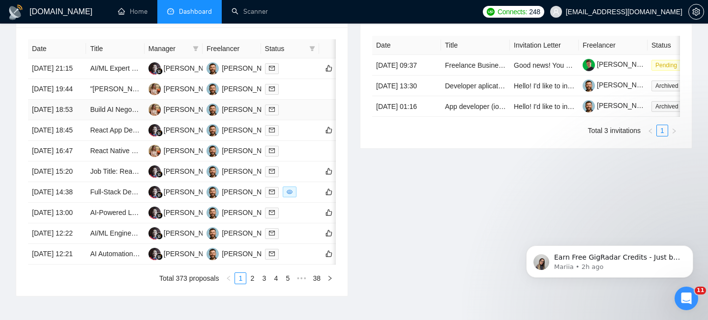
scroll to position [403, 0]
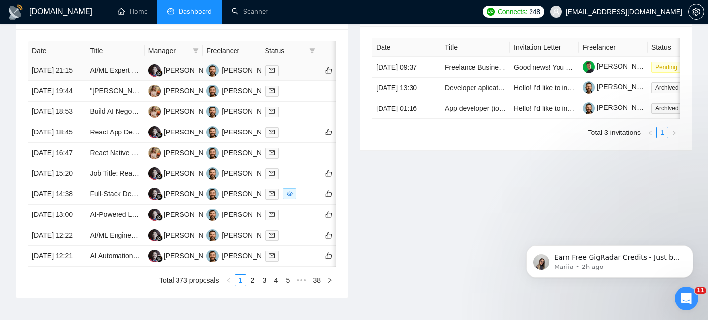
click at [78, 81] on td "[DATE] 21:15" at bounding box center [57, 70] width 58 height 21
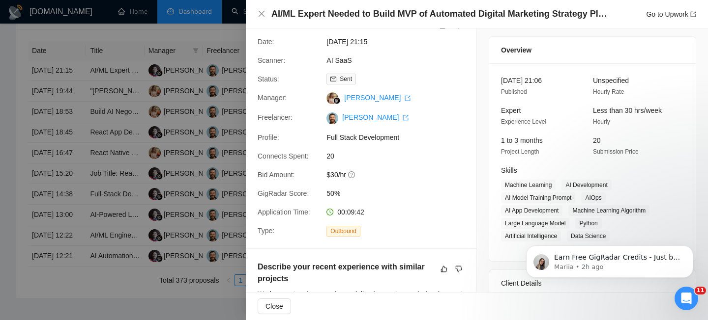
click at [315, 12] on h4 "AI/ML Expert Needed to Build MVP of Automated Digital Marketing Strategy Platfo…" at bounding box center [440, 14] width 339 height 12
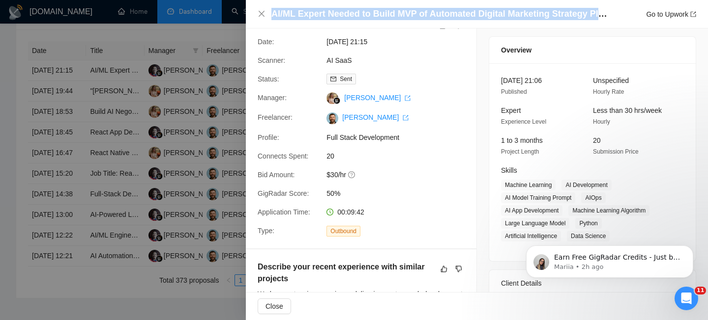
click at [315, 12] on h4 "AI/ML Expert Needed to Build MVP of Automated Digital Marketing Strategy Platfo…" at bounding box center [440, 14] width 339 height 12
click at [262, 13] on icon "close" at bounding box center [261, 14] width 6 height 6
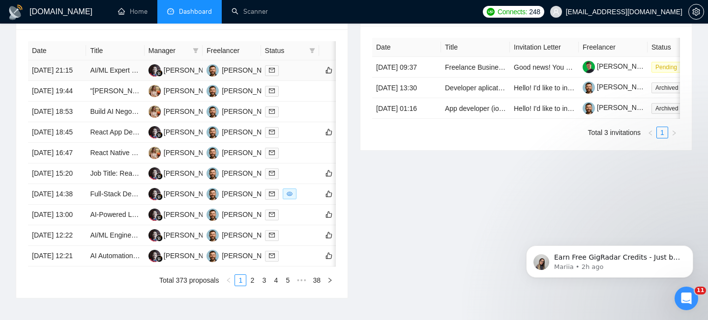
click at [74, 75] on td "[DATE] 21:15" at bounding box center [57, 70] width 58 height 21
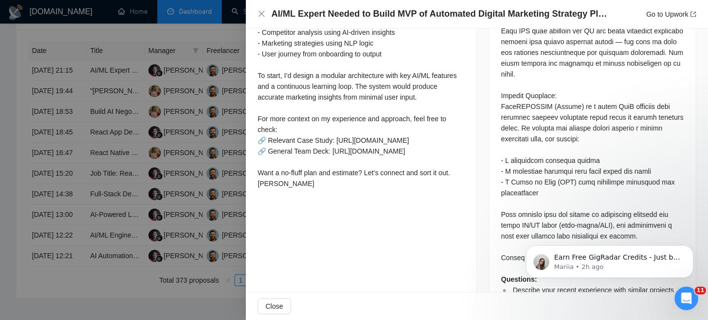
scroll to position [620, 0]
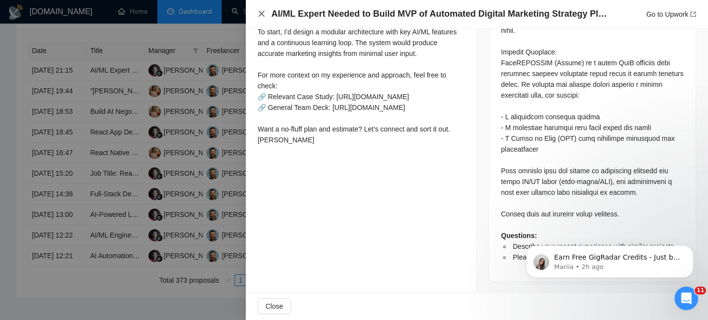
click at [258, 12] on icon "close" at bounding box center [261, 14] width 8 height 8
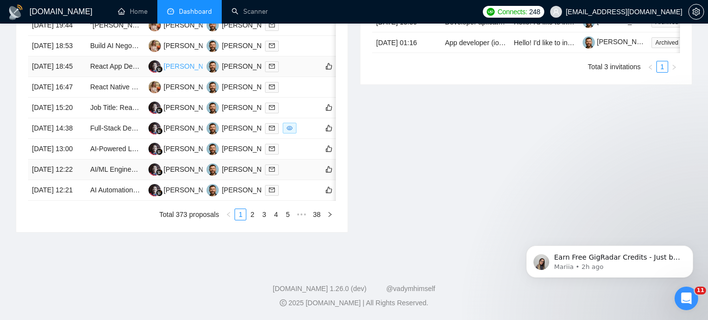
scroll to position [557, 0]
click at [256, 220] on link "2" at bounding box center [252, 214] width 11 height 11
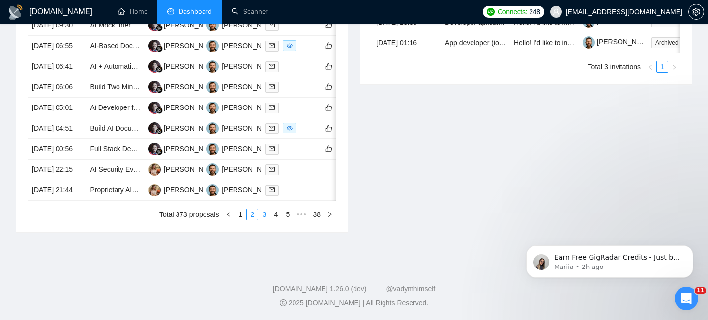
click at [261, 220] on link "3" at bounding box center [263, 214] width 11 height 11
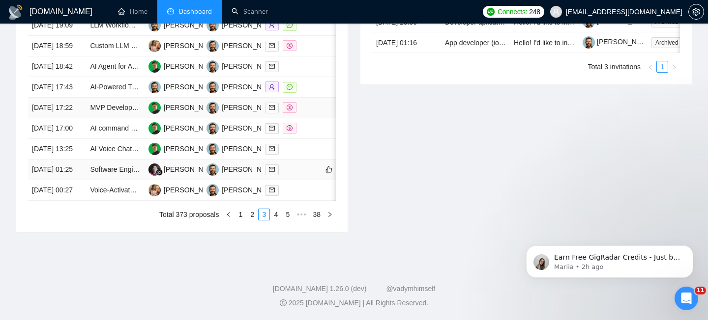
scroll to position [563, 0]
click at [278, 212] on link "4" at bounding box center [275, 214] width 11 height 11
